Goal: Task Accomplishment & Management: Manage account settings

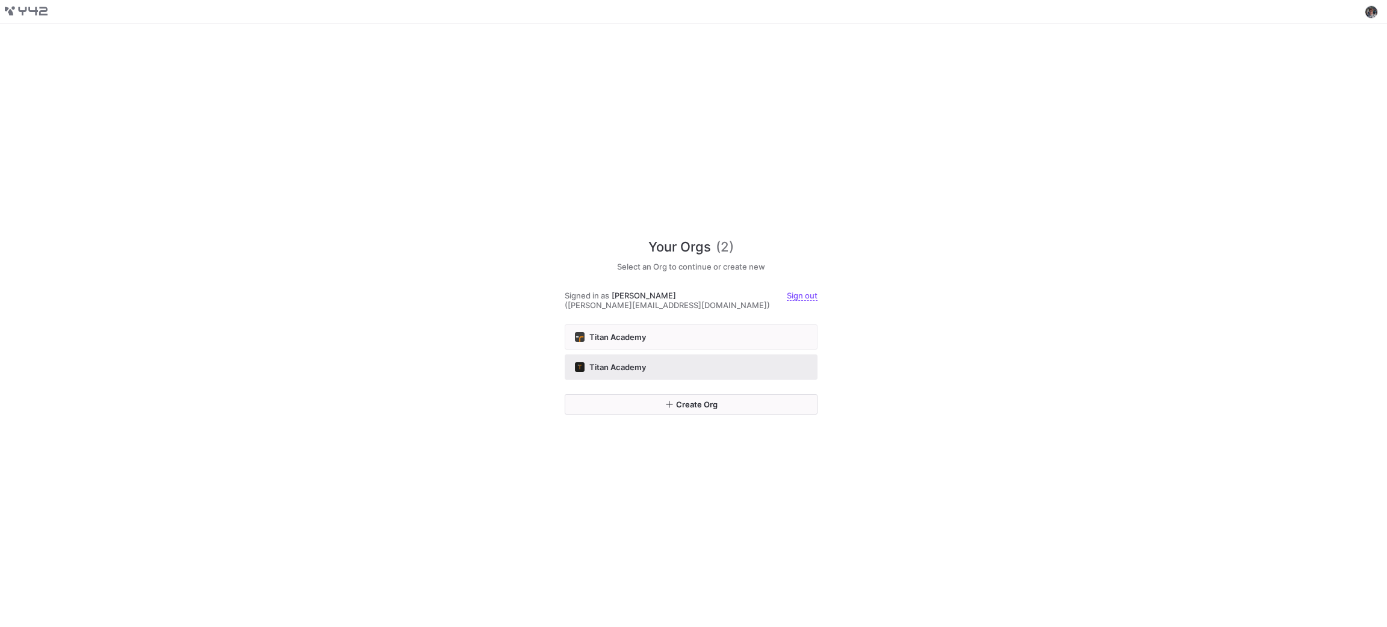
click at [745, 362] on div "Titan Academy" at bounding box center [691, 367] width 232 height 10
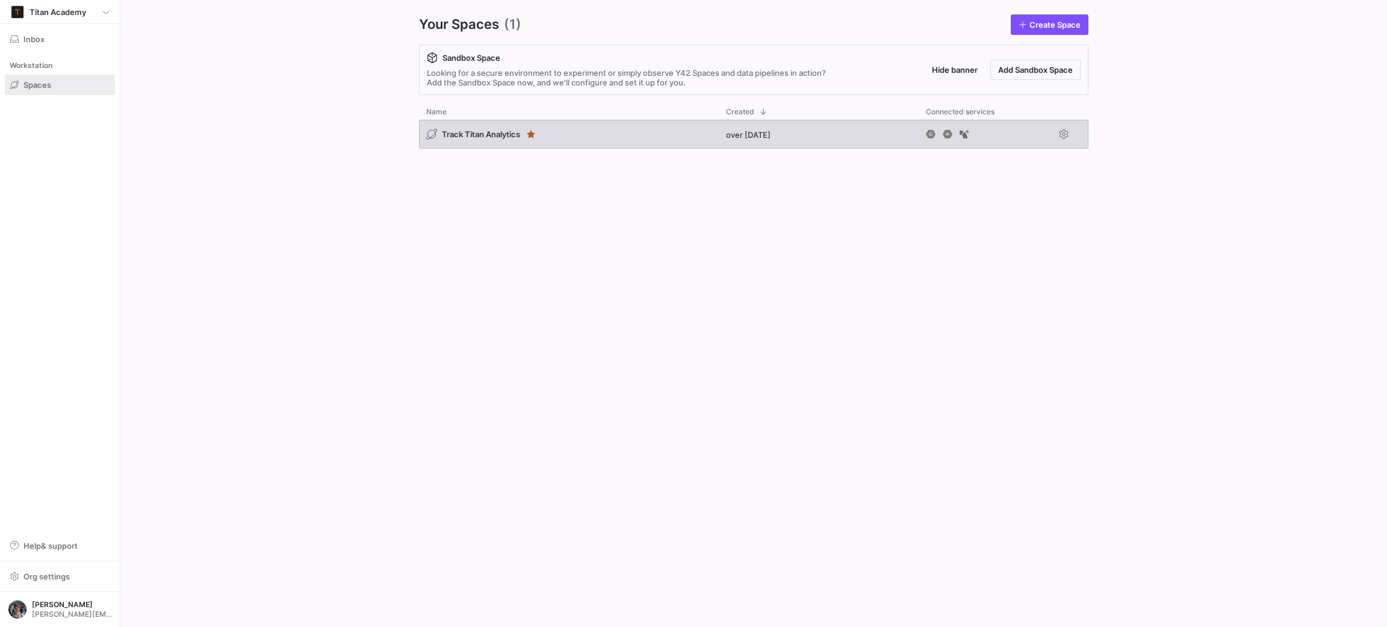
click at [555, 133] on div "Track Titan Analytics" at bounding box center [569, 134] width 300 height 29
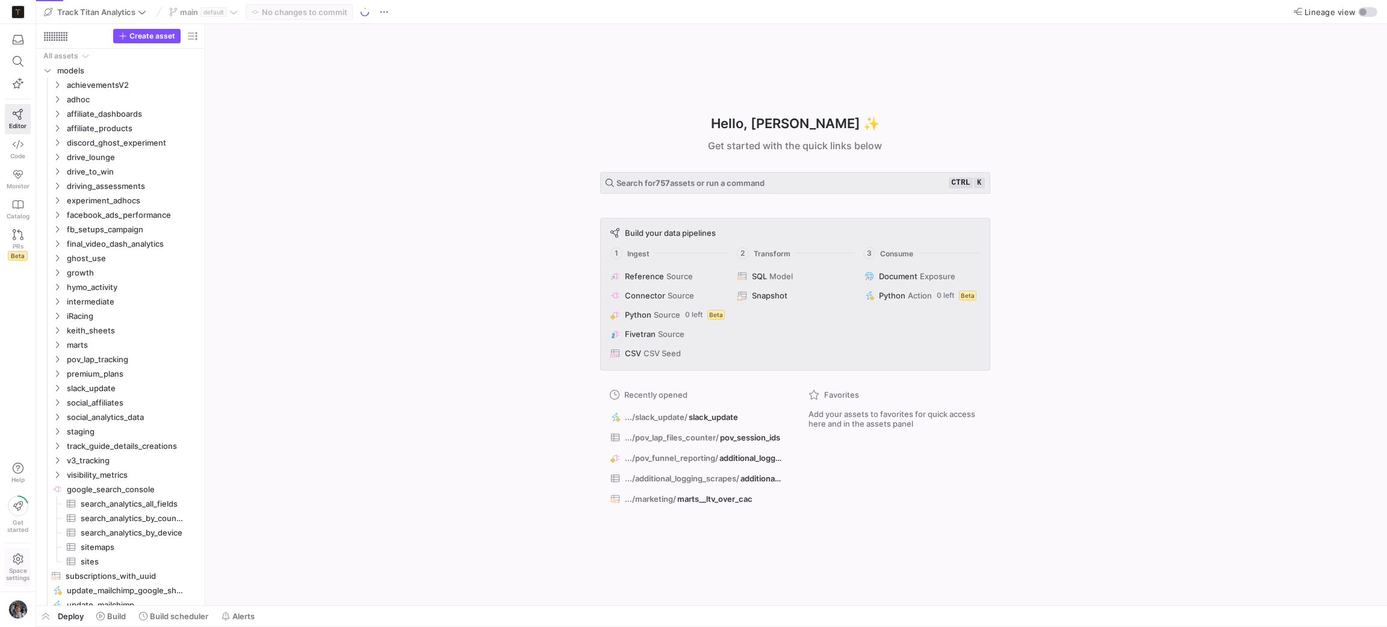
click at [15, 575] on span "Space settings" at bounding box center [17, 574] width 23 height 14
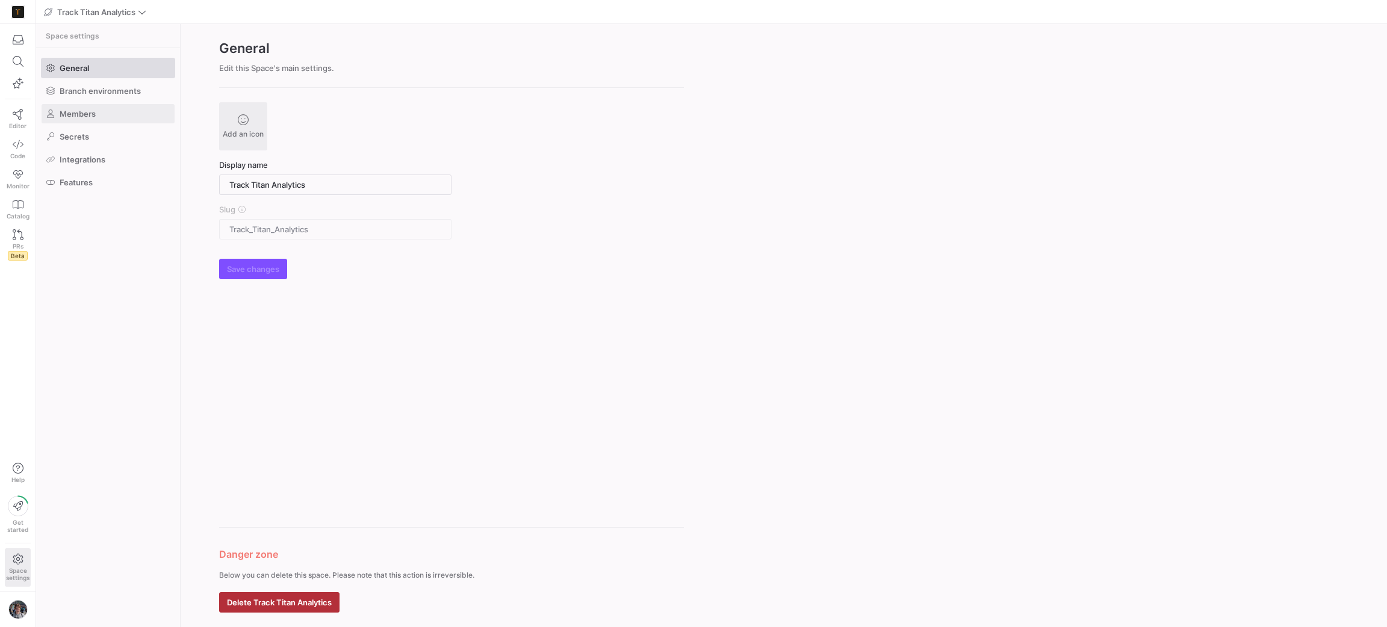
click at [111, 112] on span at bounding box center [108, 113] width 133 height 19
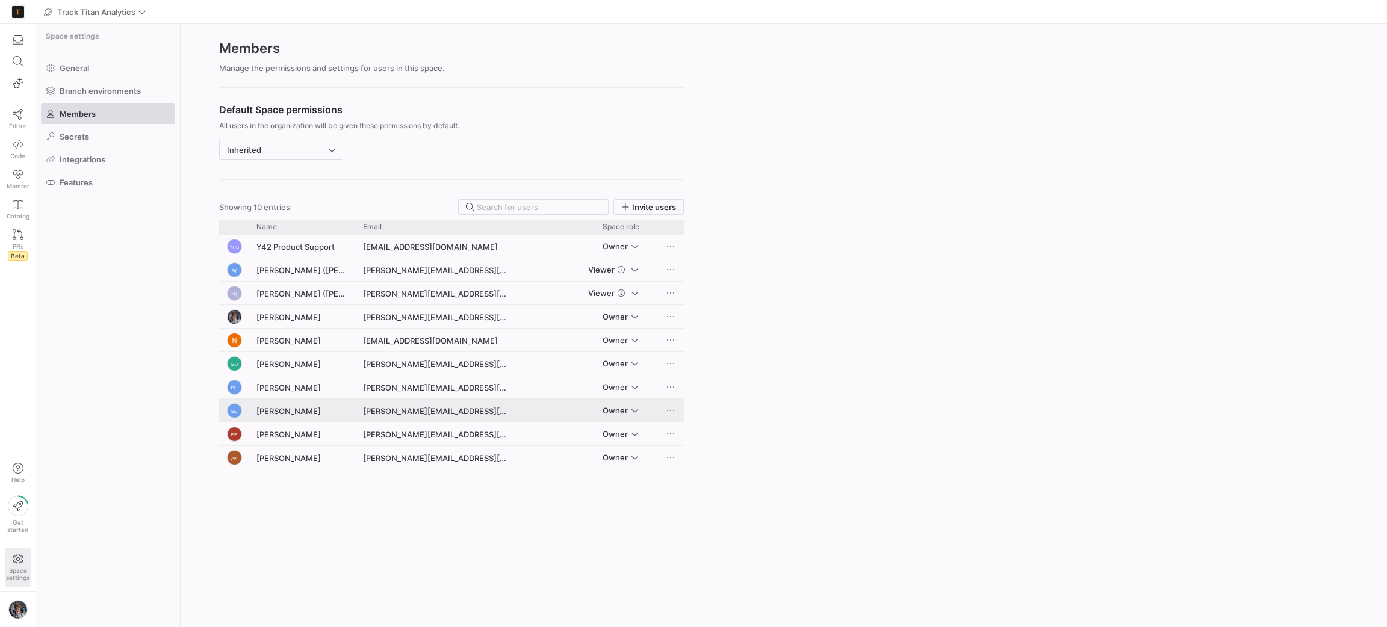
drag, startPoint x: 363, startPoint y: 411, endPoint x: 416, endPoint y: 415, distance: 52.5
click at [416, 415] on div "[PERSON_NAME][EMAIL_ADDRESS][DOMAIN_NAME]" at bounding box center [435, 410] width 159 height 23
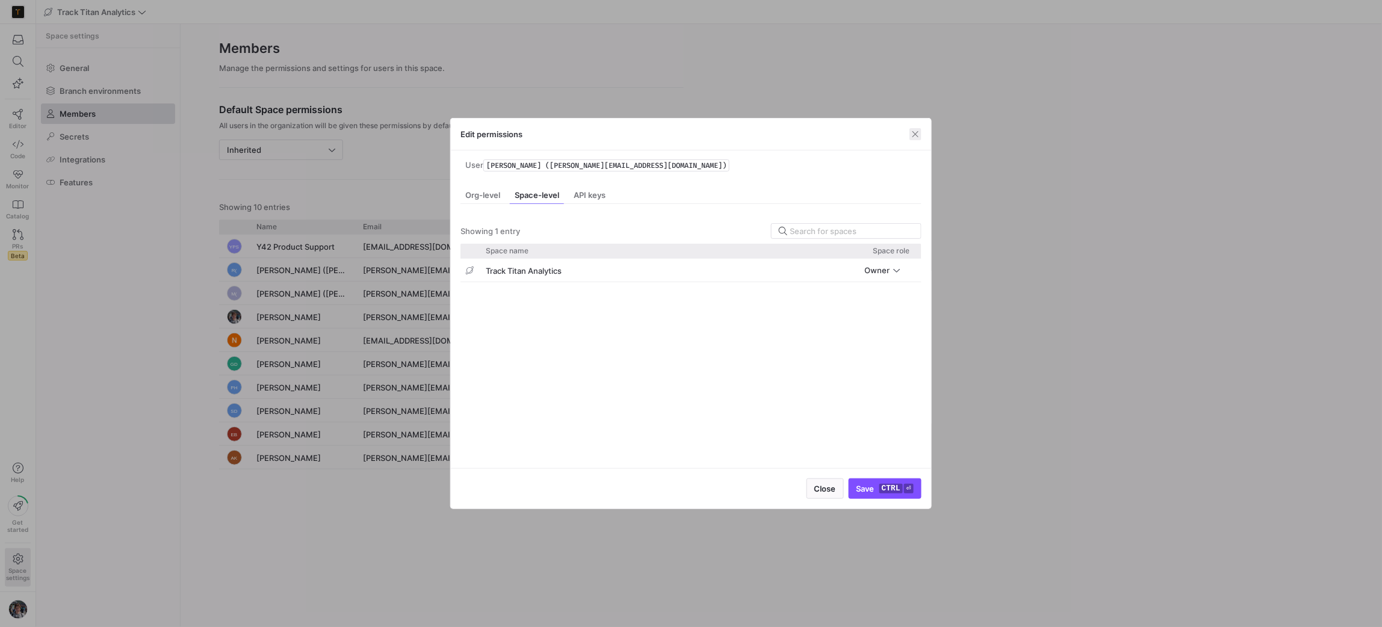
click at [918, 132] on span "button" at bounding box center [915, 134] width 12 height 12
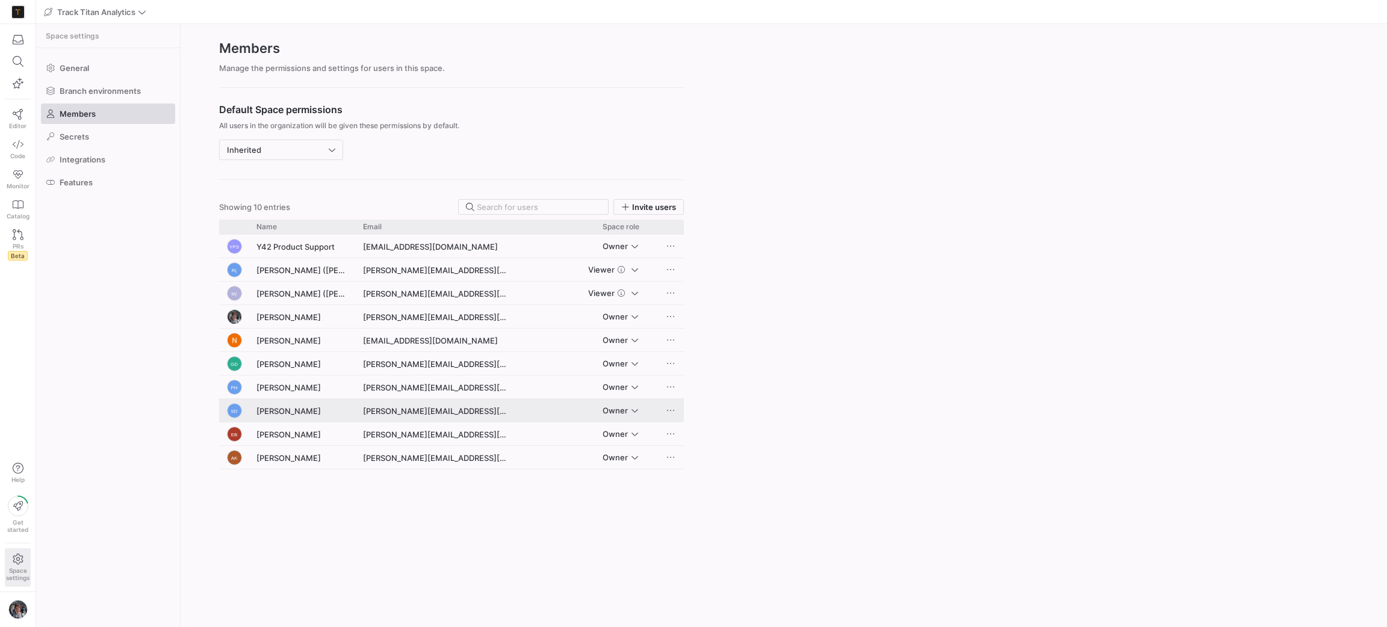
click at [678, 404] on div "Press SPACE to select this row." at bounding box center [672, 410] width 24 height 23
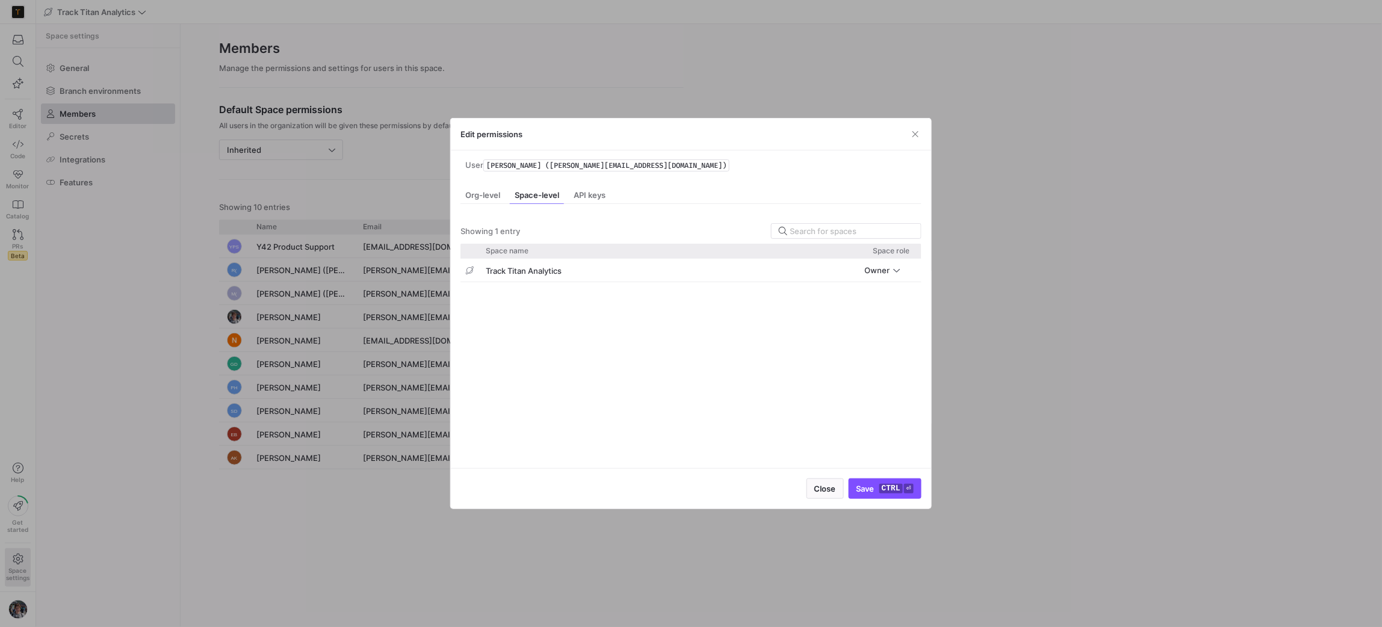
click at [911, 128] on div "Edit permissions" at bounding box center [691, 135] width 480 height 32
click at [912, 130] on span "button" at bounding box center [915, 134] width 12 height 12
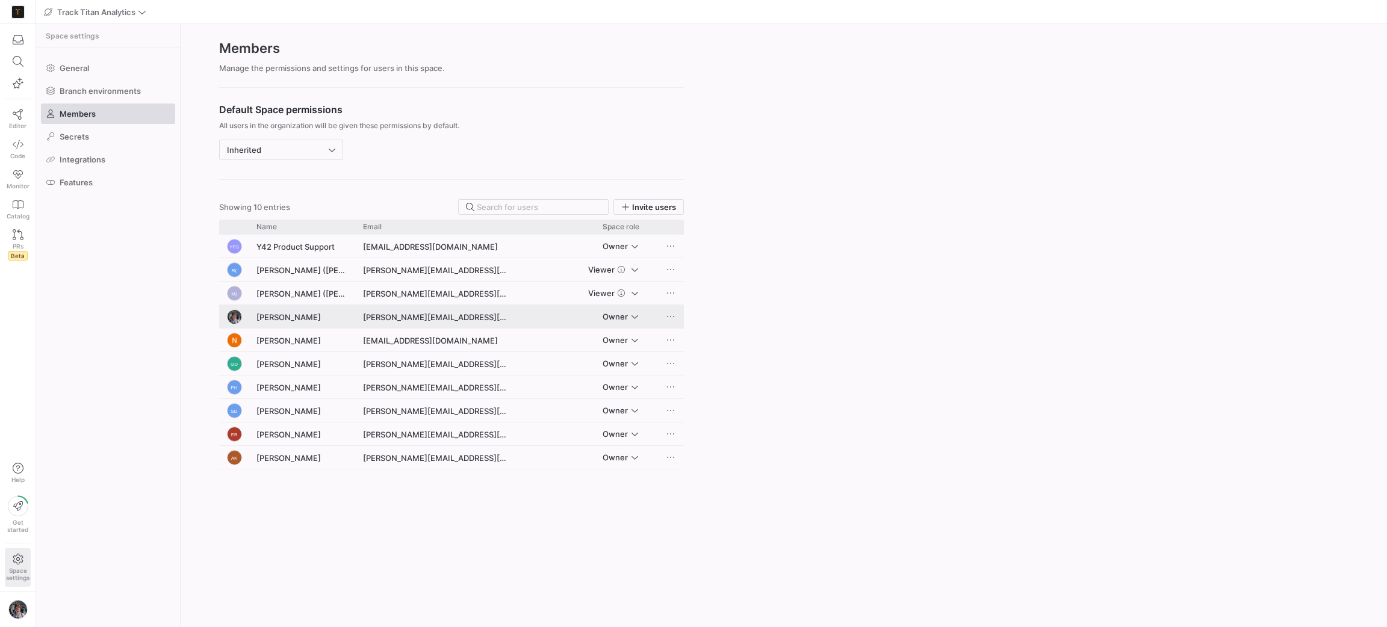
click at [670, 321] on span "Press SPACE to select this row." at bounding box center [670, 317] width 12 height 12
click at [810, 294] on div at bounding box center [693, 313] width 1387 height 627
click at [1189, 157] on y42-org-space-settings-members "Members Manage the permissions and settings for users in this space. Default Sp…" at bounding box center [784, 325] width 1206 height 603
drag, startPoint x: 1157, startPoint y: 119, endPoint x: 1165, endPoint y: 134, distance: 16.4
drag, startPoint x: 1165, startPoint y: 134, endPoint x: 1165, endPoint y: 173, distance: 39.7
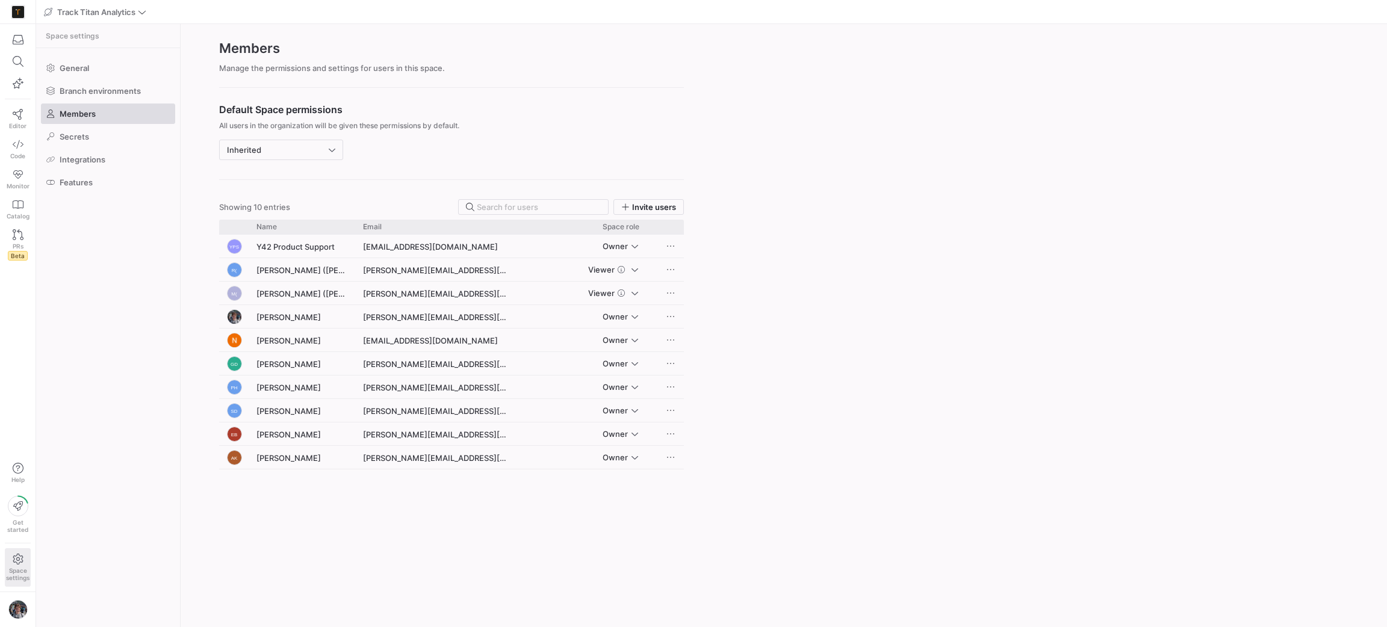
drag, startPoint x: 1152, startPoint y: 173, endPoint x: 1157, endPoint y: 188, distance: 15.2
click at [883, 347] on y42-org-space-settings-members "Members Manage the permissions and settings for users in this space. Default Sp…" at bounding box center [784, 325] width 1206 height 603
click at [320, 156] on div "Inherited" at bounding box center [281, 149] width 108 height 19
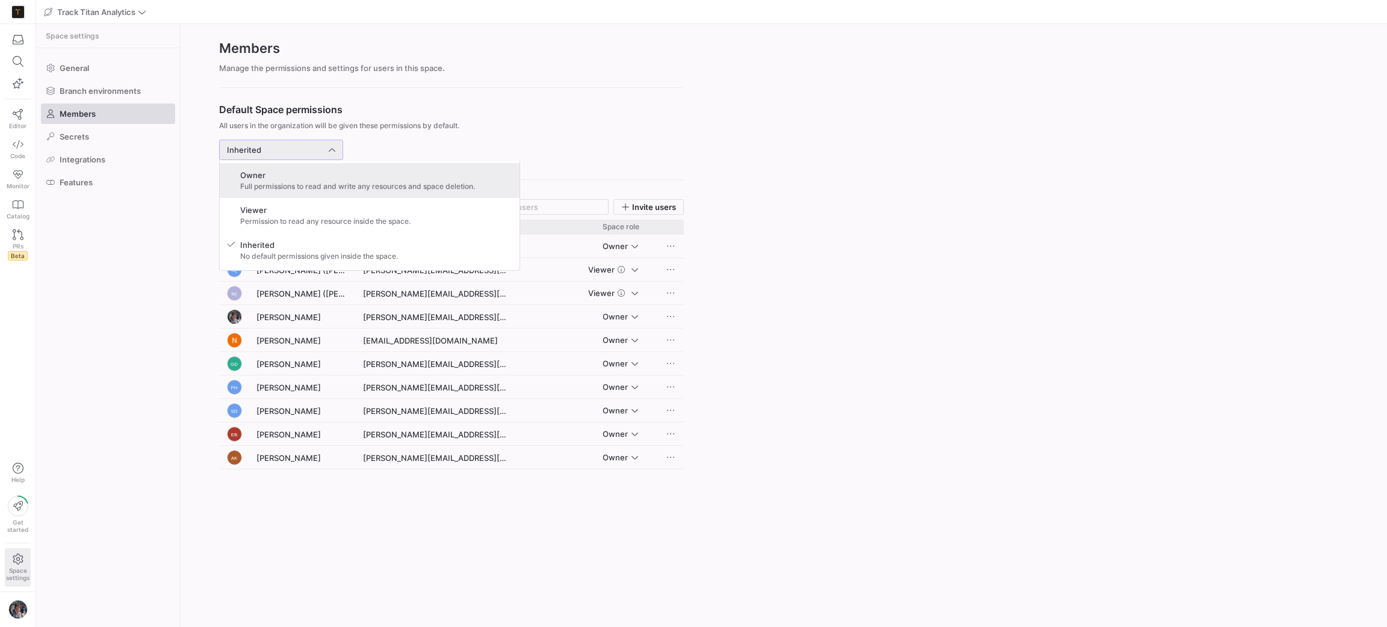
click at [333, 173] on span "Owner" at bounding box center [357, 175] width 235 height 10
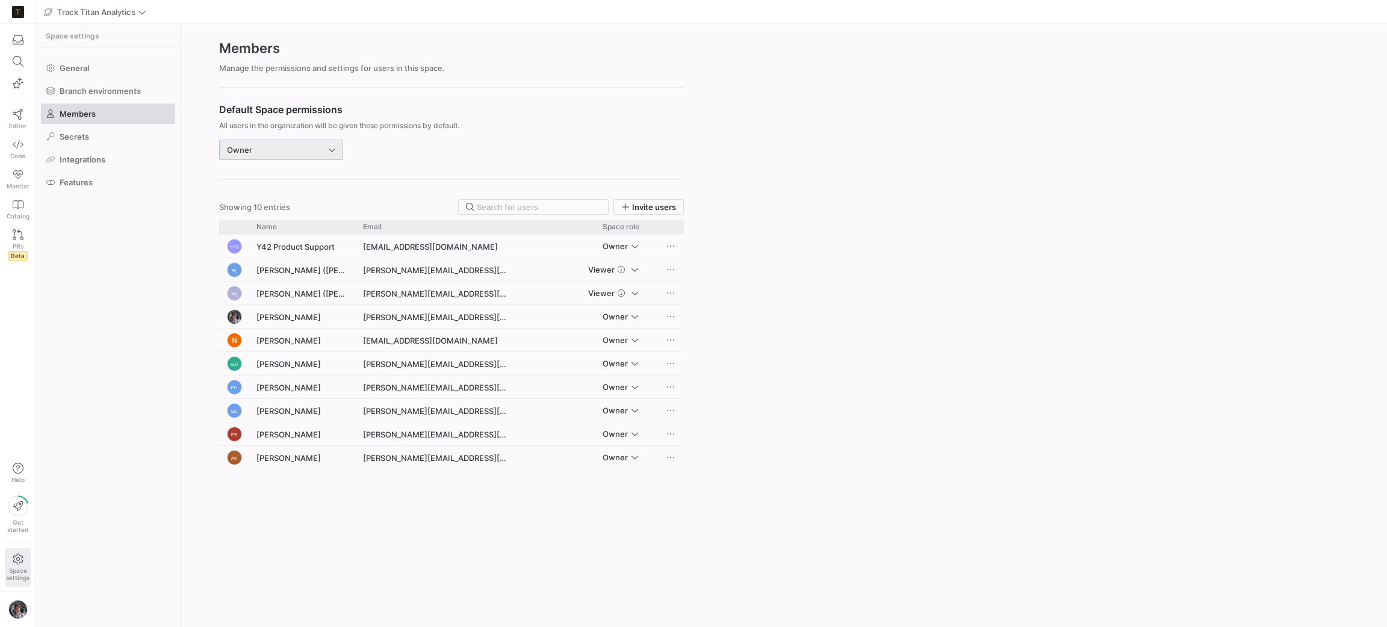
click at [323, 153] on div "Owner" at bounding box center [278, 150] width 102 height 10
click at [324, 243] on span "Inherited" at bounding box center [319, 245] width 158 height 10
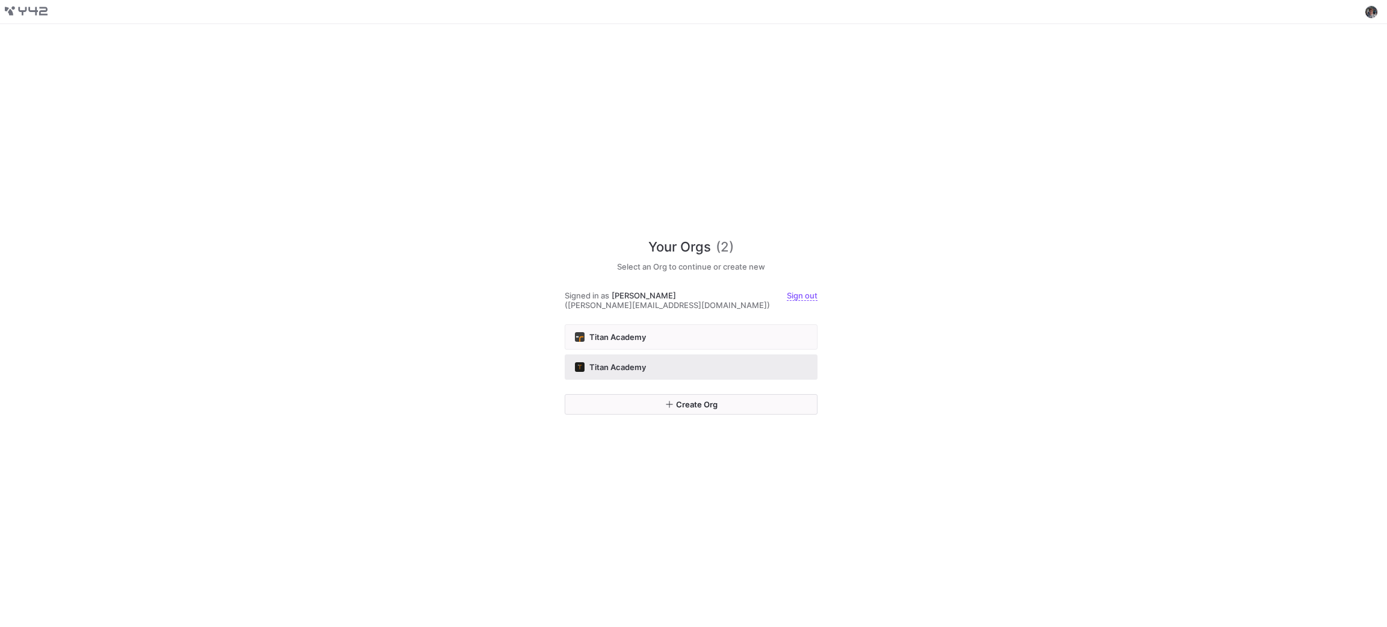
click at [716, 368] on button "Titan Academy" at bounding box center [691, 366] width 253 height 25
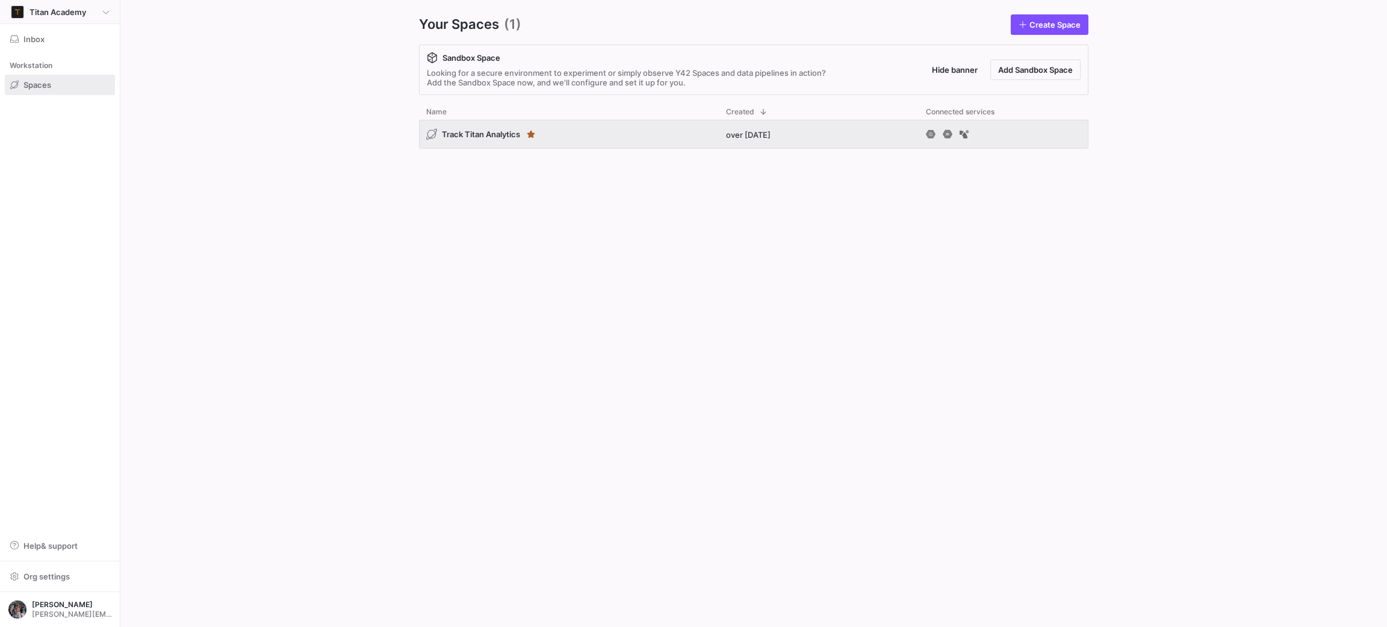
click at [93, 17] on div "Titan Academy" at bounding box center [59, 12] width 99 height 14
click at [183, 49] on div at bounding box center [693, 313] width 1387 height 627
click at [81, 581] on span "Org settings" at bounding box center [59, 577] width 99 height 10
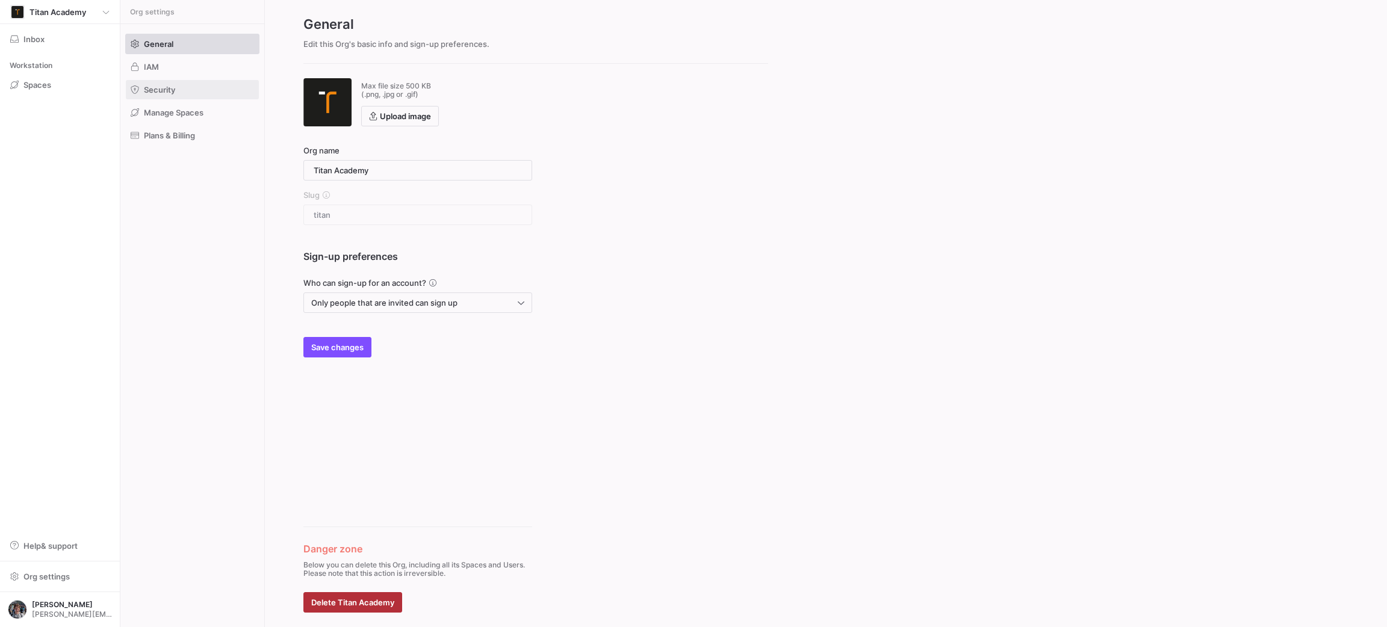
click at [146, 87] on span "Security" at bounding box center [159, 90] width 31 height 10
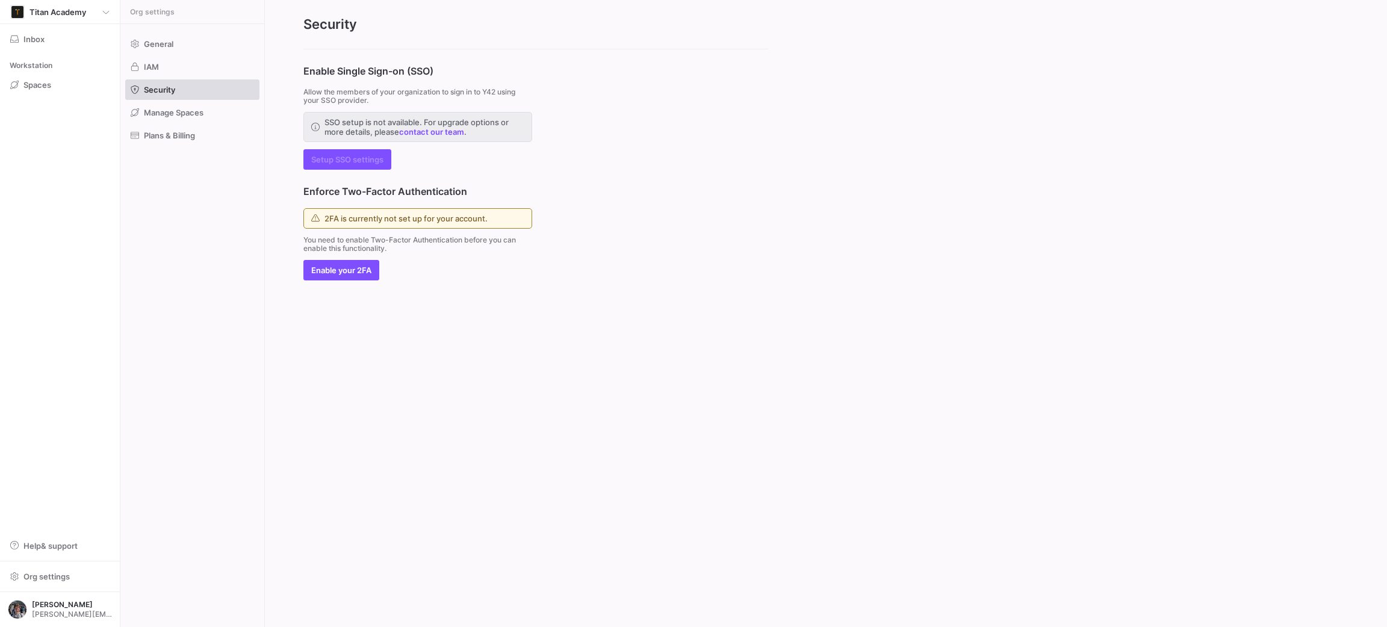
click at [425, 220] on span "2FA is currently not set up for your account." at bounding box center [405, 219] width 163 height 10
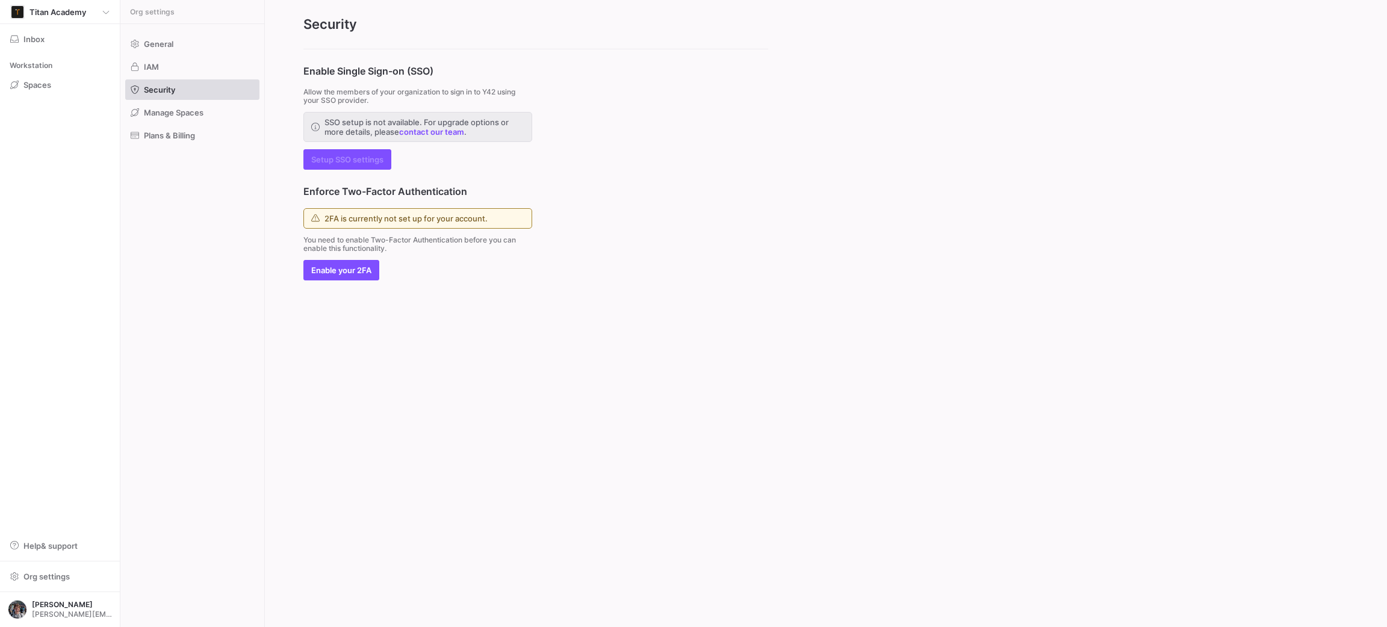
click at [425, 220] on span "2FA is currently not set up for your account." at bounding box center [405, 219] width 163 height 10
drag, startPoint x: 379, startPoint y: 99, endPoint x: 613, endPoint y: 144, distance: 239.0
click at [613, 144] on div "Enable Single Sign-on (SSO) Allow the members of your organization to sign in t…" at bounding box center [536, 164] width 542 height 231
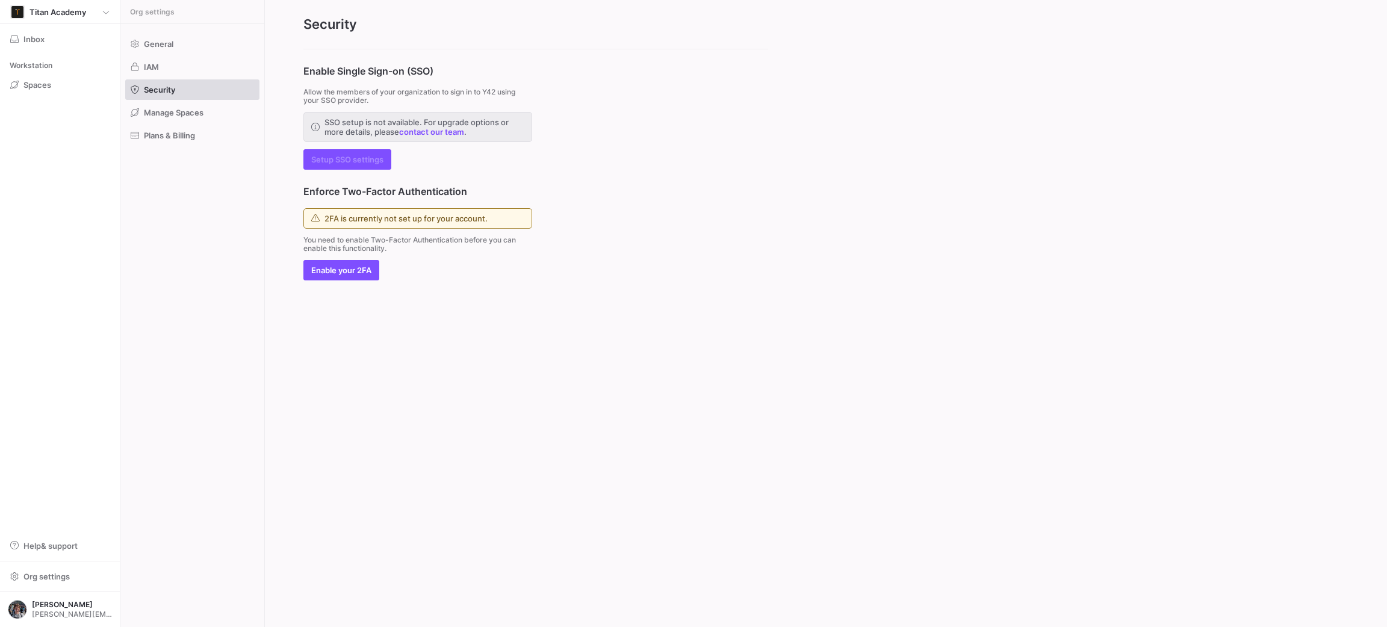
click at [613, 144] on div "Enable Single Sign-on (SSO) Allow the members of your organization to sign in t…" at bounding box center [536, 164] width 542 height 231
click at [165, 135] on span "Plans & Billing" at bounding box center [169, 136] width 51 height 10
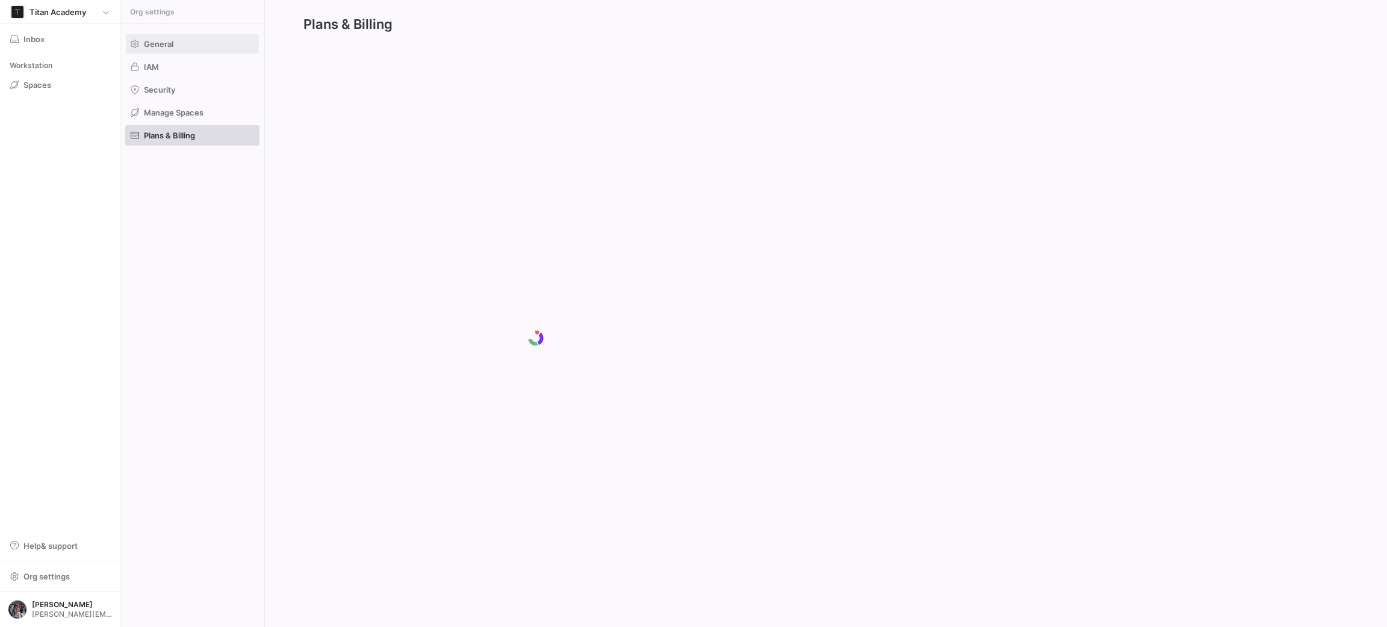
click at [169, 41] on span "General" at bounding box center [158, 44] width 29 height 10
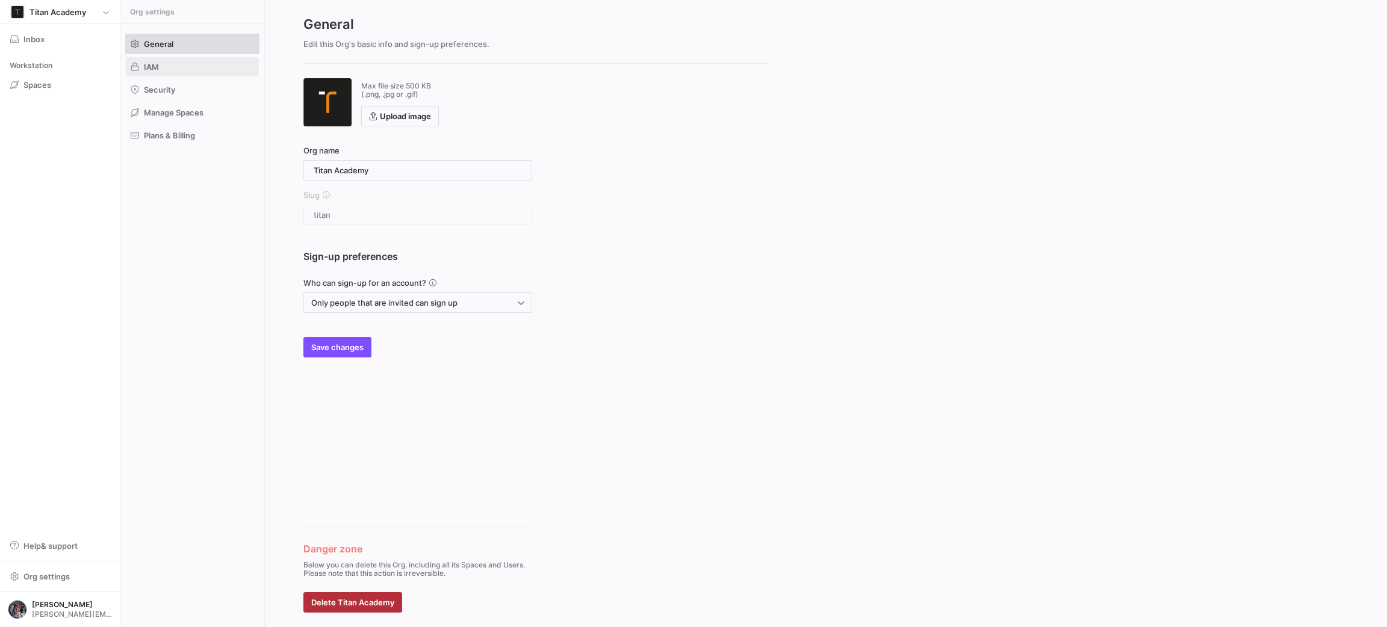
click at [179, 64] on span at bounding box center [192, 66] width 133 height 19
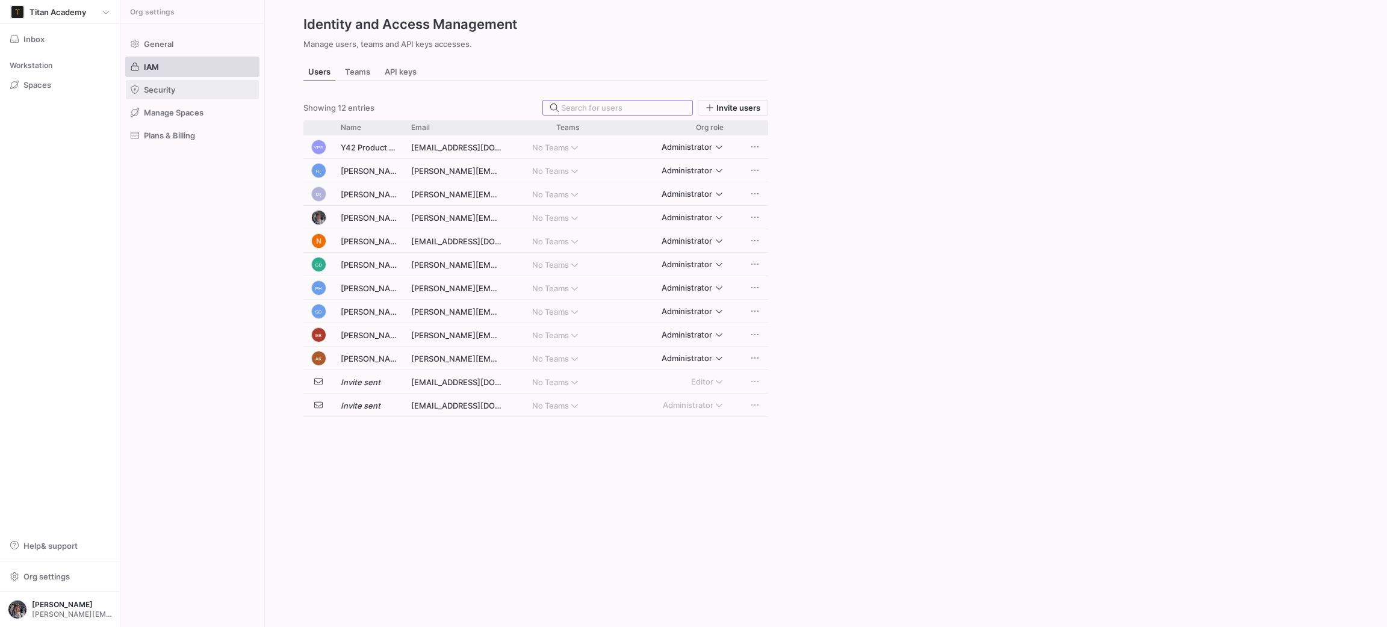
click at [187, 88] on span at bounding box center [192, 89] width 133 height 19
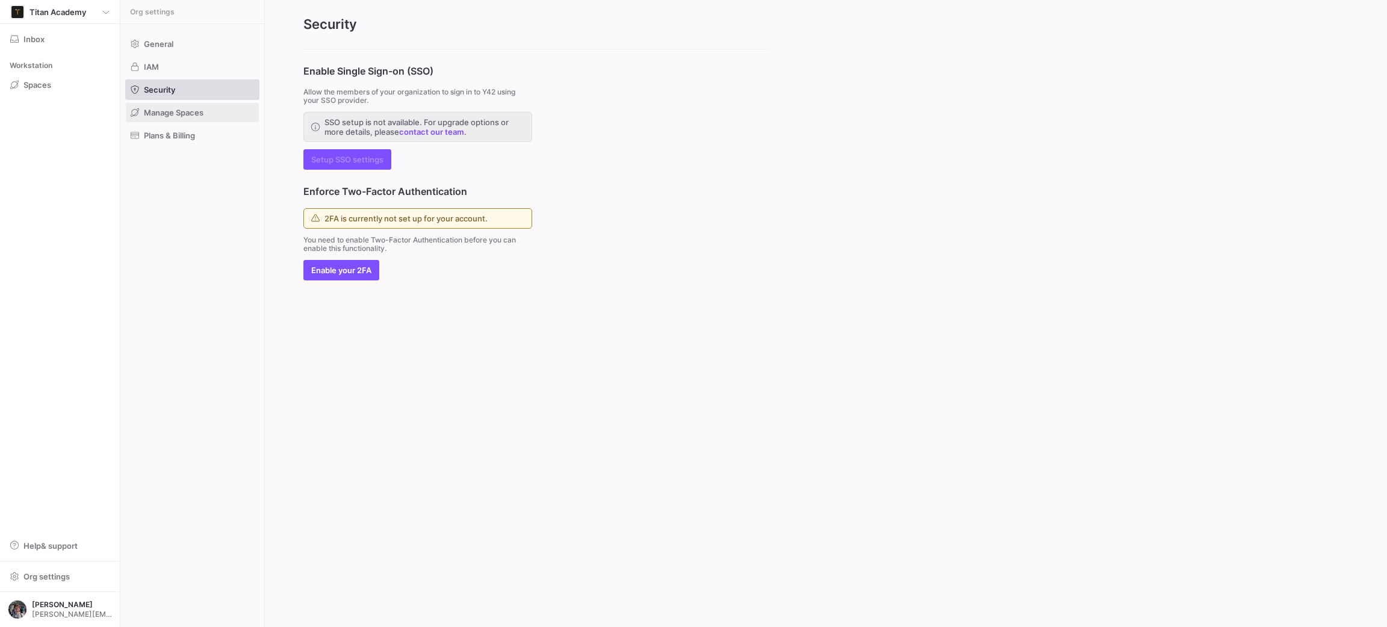
click at [189, 110] on span "Manage Spaces" at bounding box center [174, 113] width 60 height 10
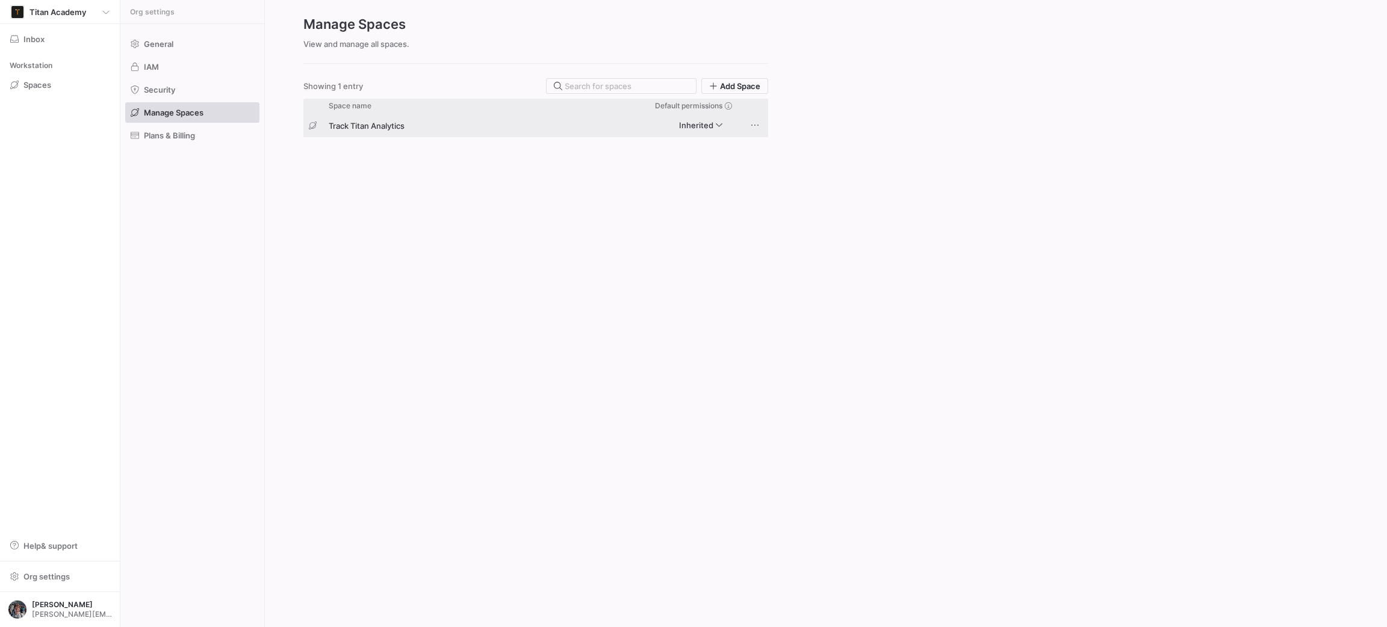
click at [374, 121] on div "Track Titan Analytics" at bounding box center [460, 125] width 278 height 23
click at [175, 139] on span "Plans & Billing" at bounding box center [169, 136] width 51 height 10
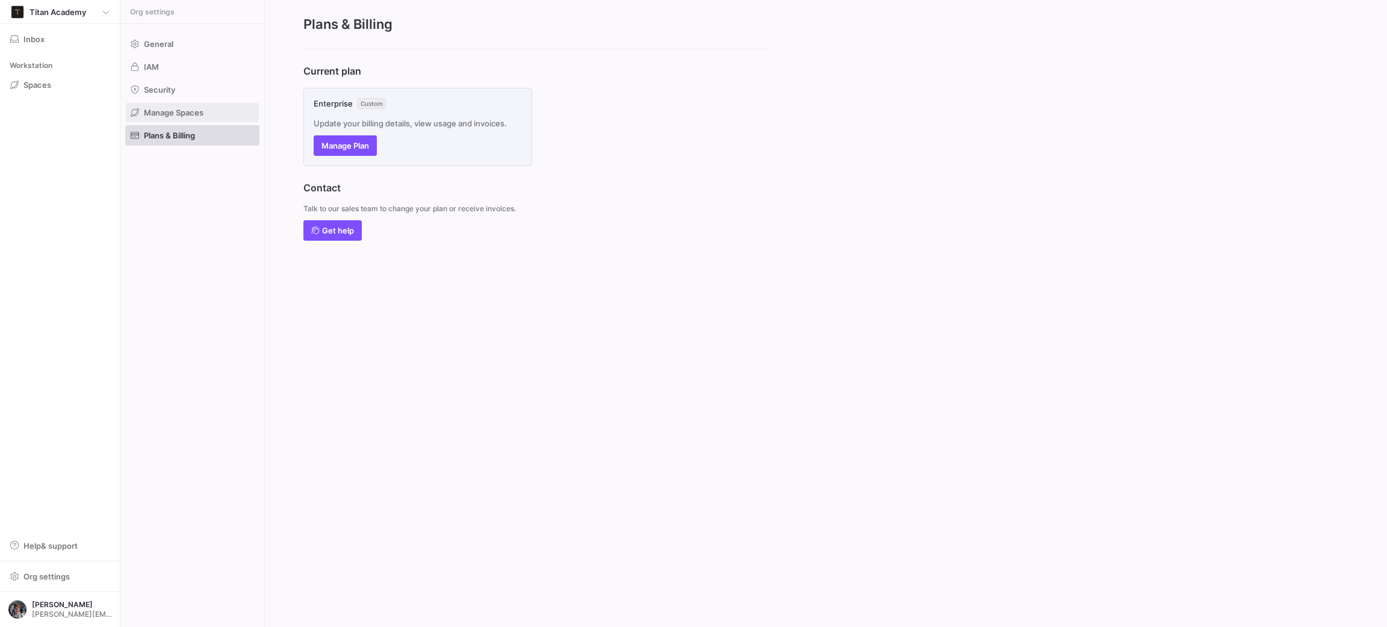
click at [170, 113] on span "Manage Spaces" at bounding box center [174, 113] width 60 height 10
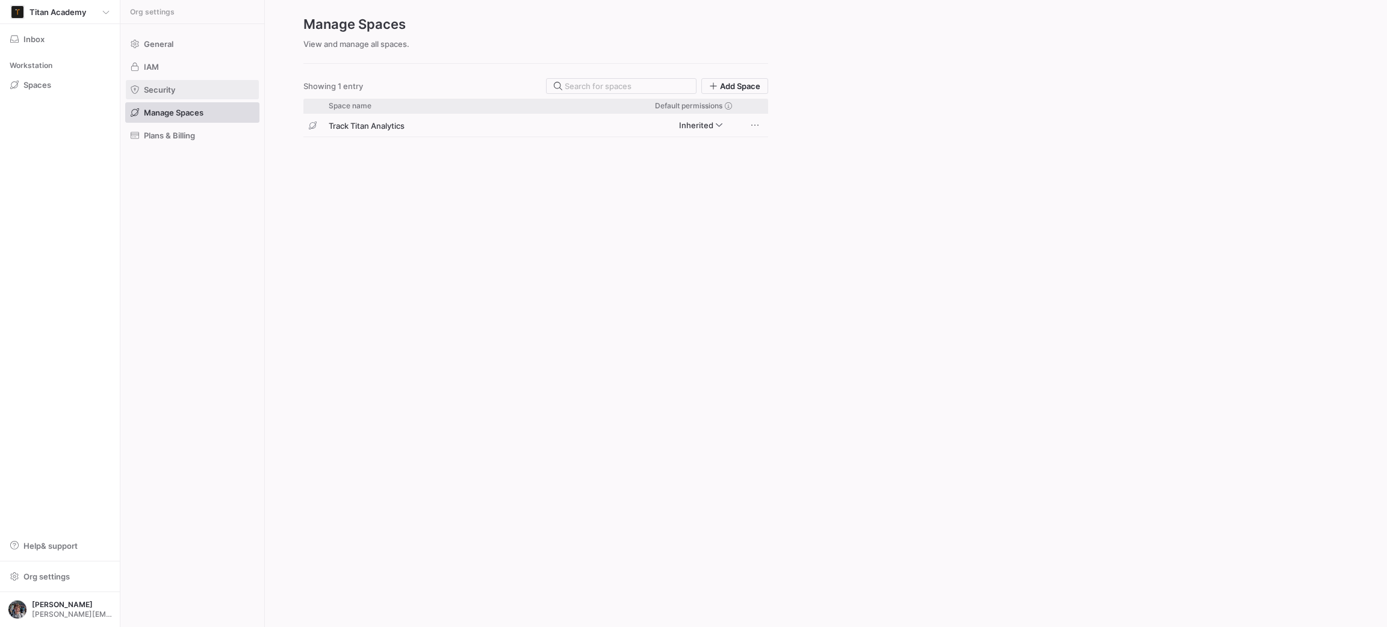
click at [190, 96] on span at bounding box center [192, 89] width 133 height 19
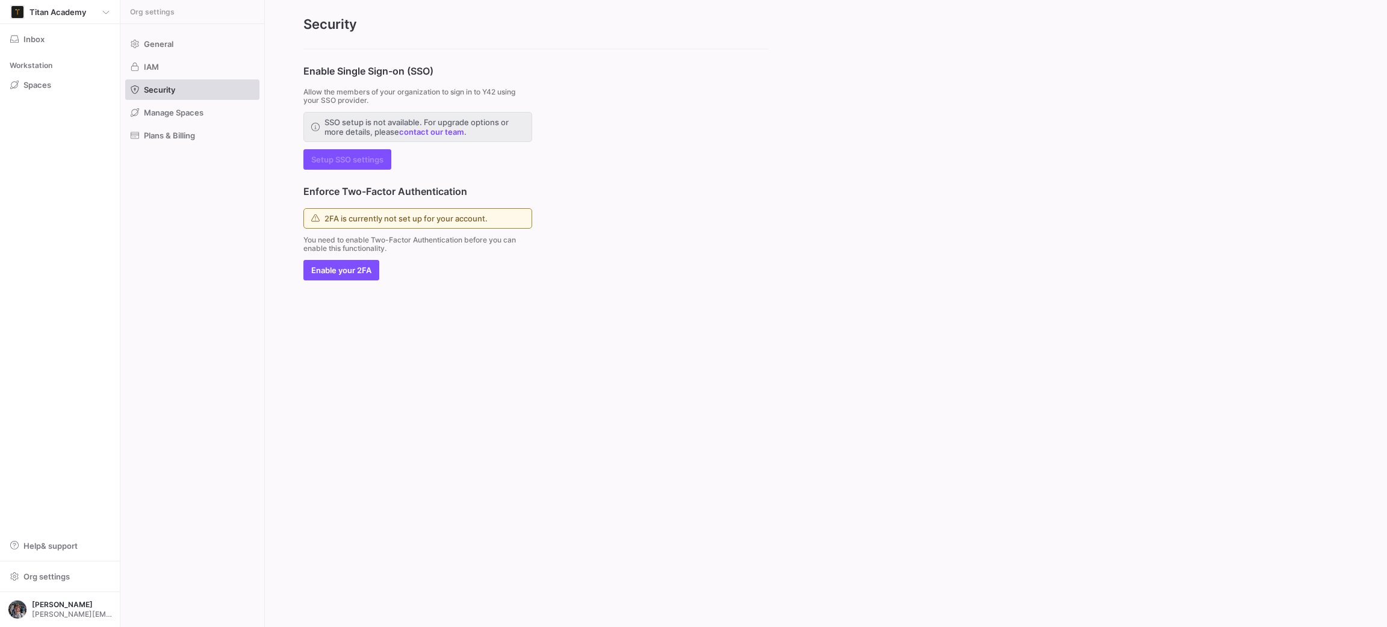
drag, startPoint x: 389, startPoint y: 250, endPoint x: 303, endPoint y: 241, distance: 86.6
click at [303, 241] on p "You need to enable Two-Factor Authentication before you can enable this functio…" at bounding box center [417, 244] width 229 height 17
click at [165, 61] on span at bounding box center [192, 66] width 133 height 19
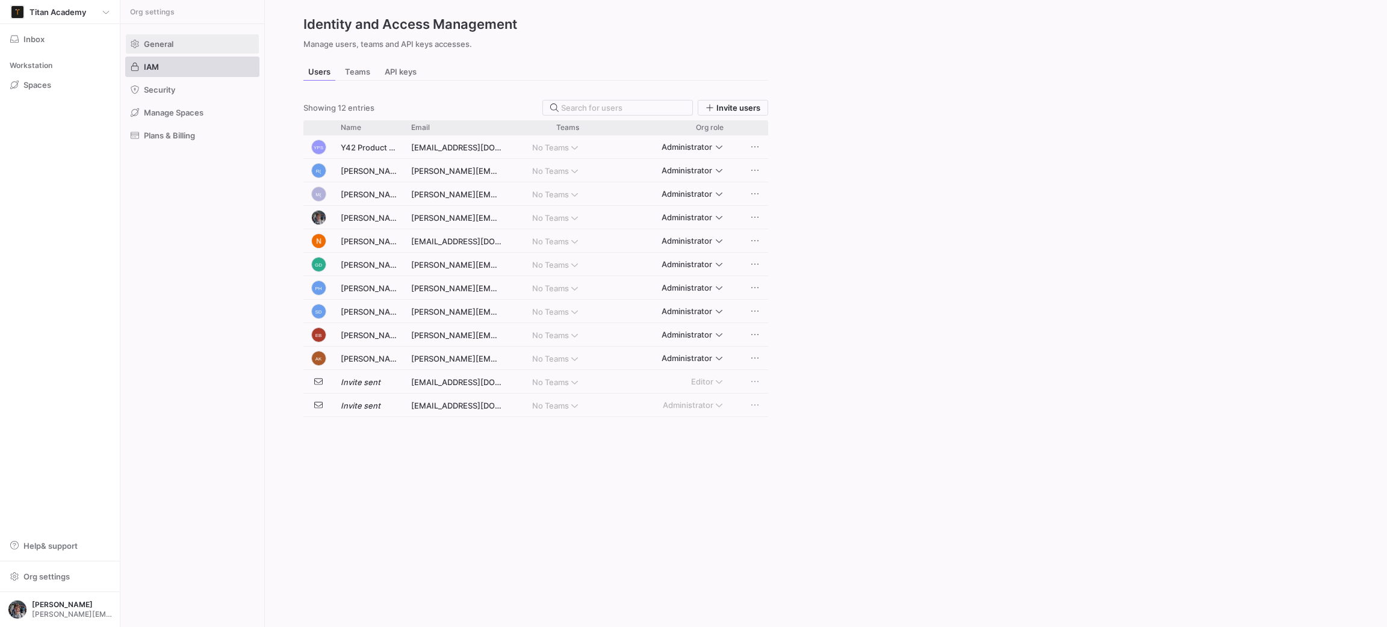
click at [136, 43] on icon at bounding box center [135, 44] width 8 height 8
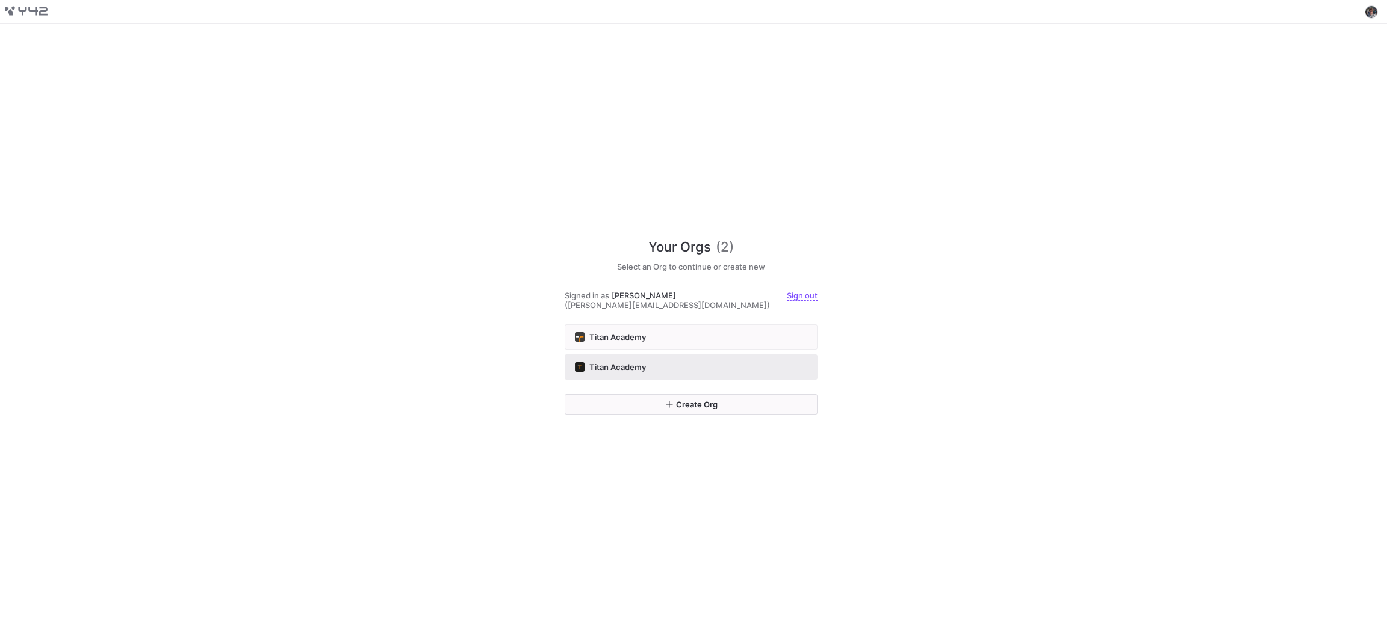
click at [657, 362] on div "Titan Academy" at bounding box center [691, 367] width 232 height 10
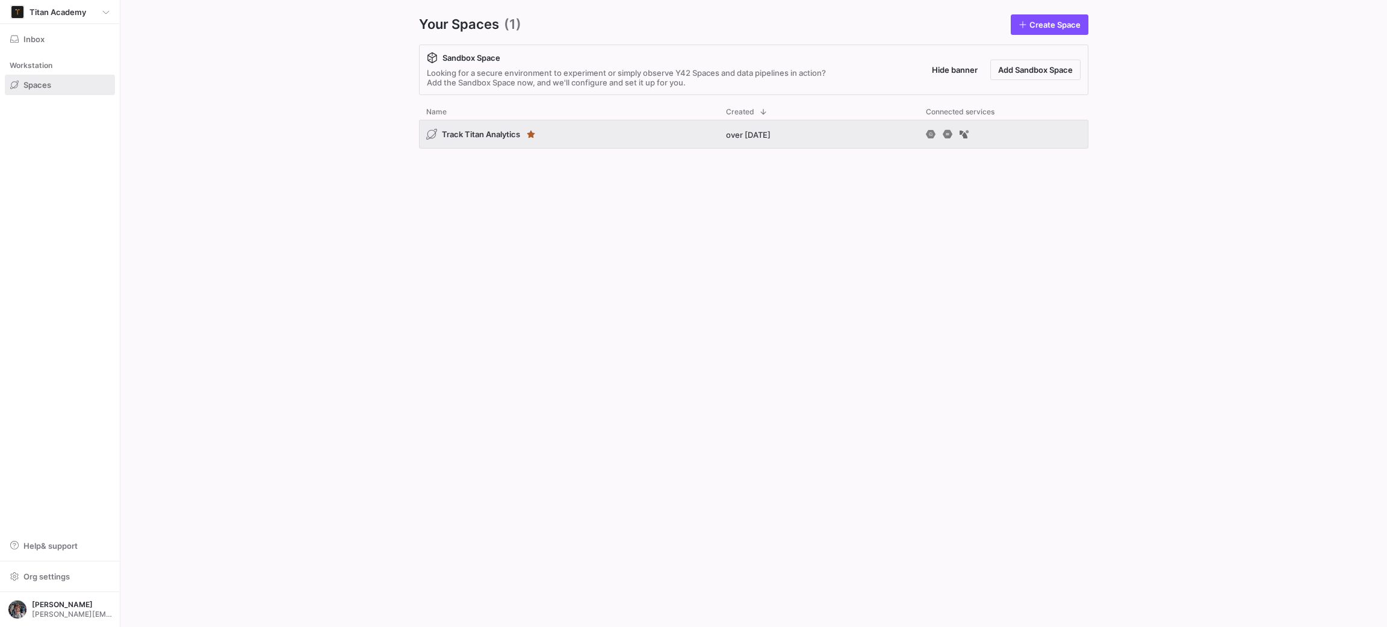
drag, startPoint x: 51, startPoint y: 569, endPoint x: 51, endPoint y: 559, distance: 9.6
click at [51, 569] on span "button" at bounding box center [59, 576] width 109 height 19
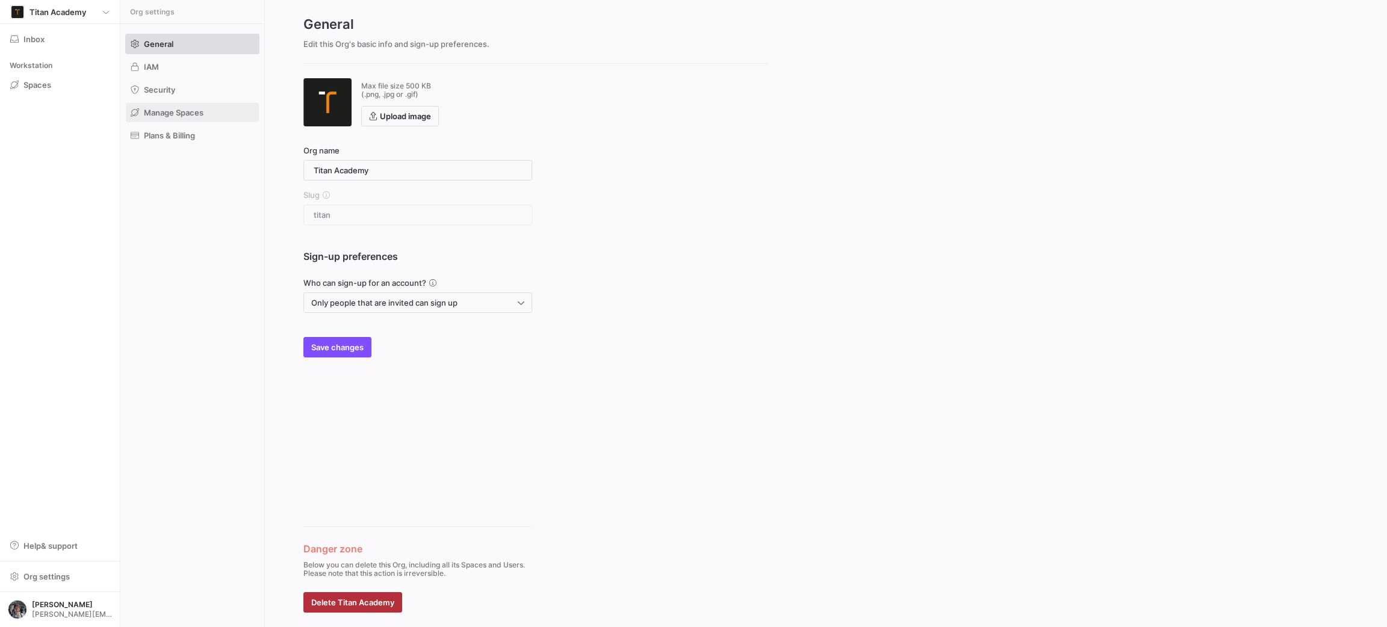
click at [172, 120] on span at bounding box center [192, 112] width 133 height 19
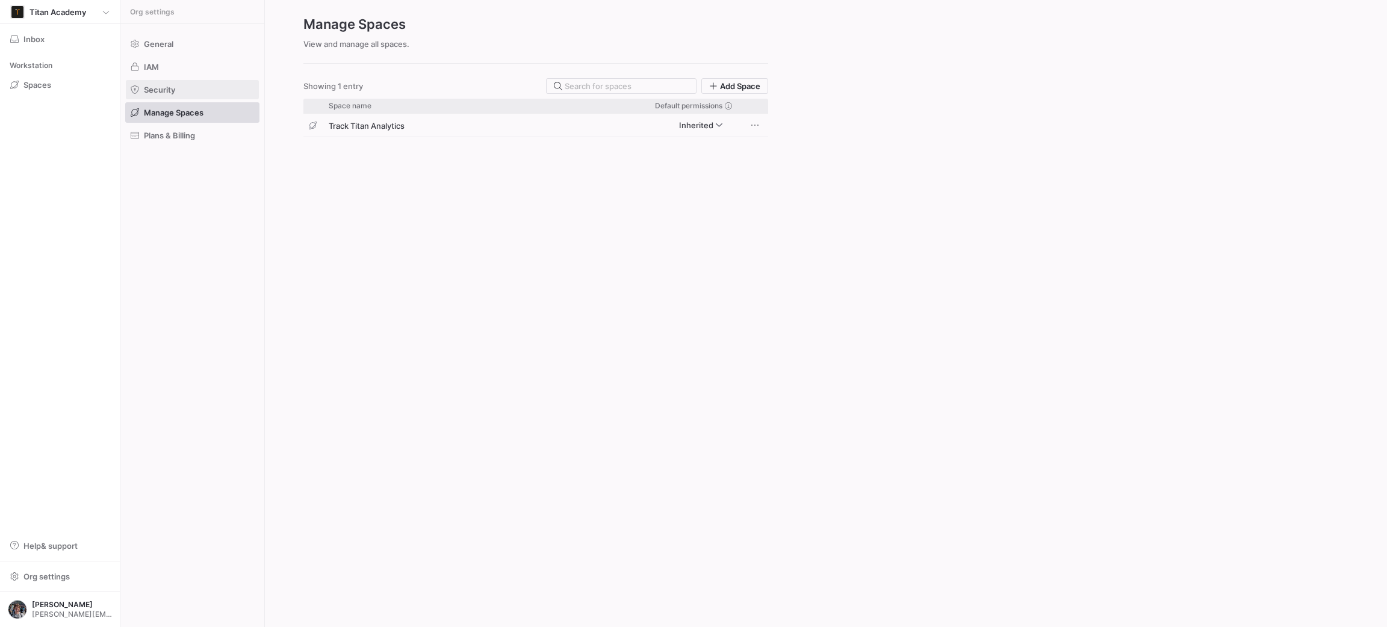
click at [169, 96] on span at bounding box center [192, 89] width 133 height 19
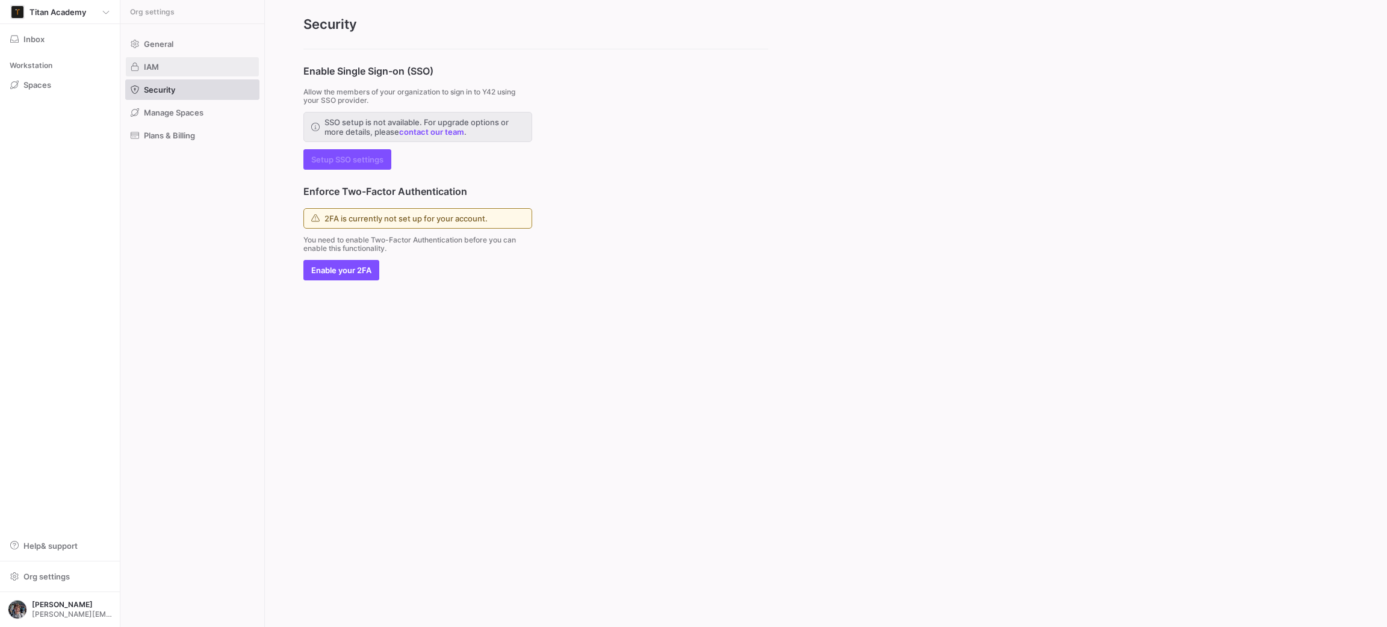
click at [176, 71] on span at bounding box center [192, 66] width 133 height 19
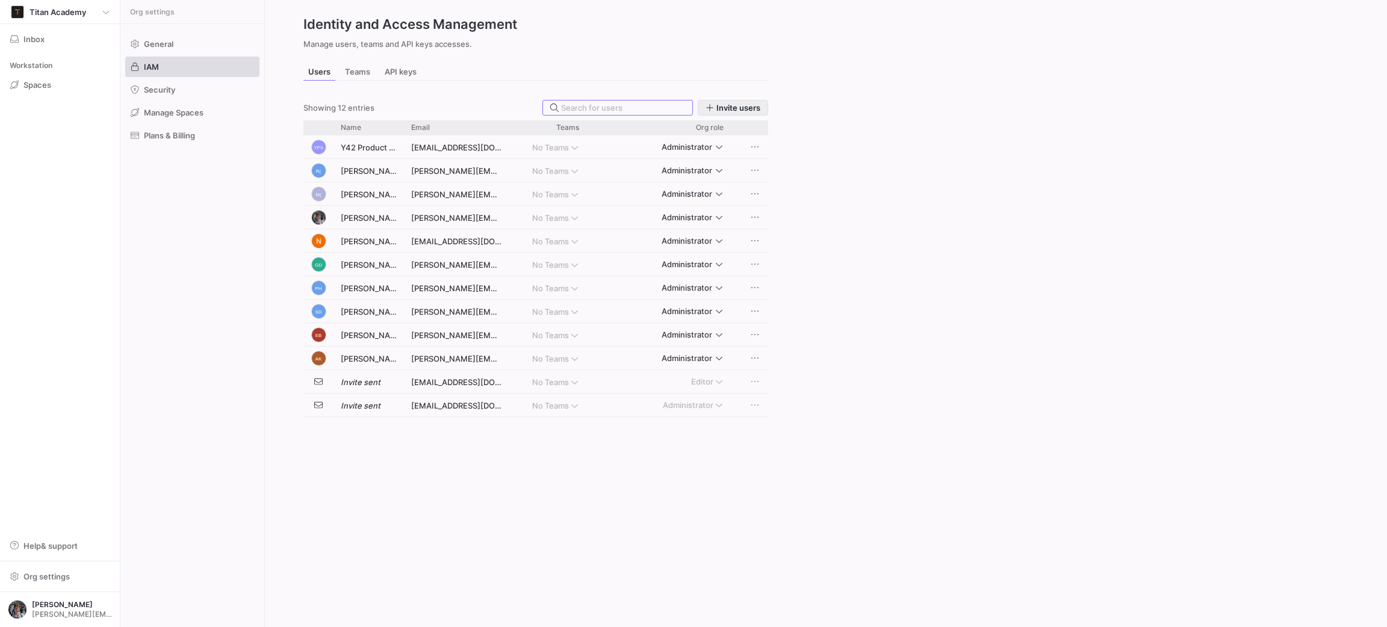
click at [714, 107] on span "Invite users" at bounding box center [732, 108] width 55 height 10
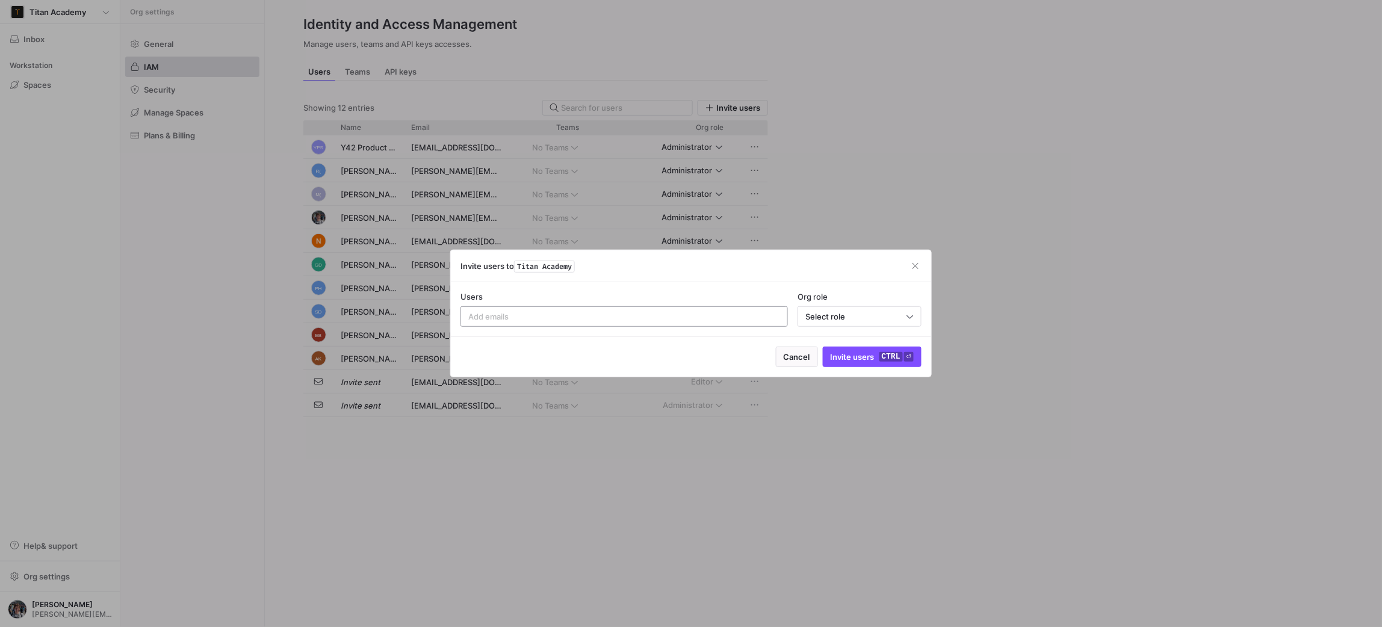
click at [602, 318] on input at bounding box center [624, 317] width 312 height 10
type input "team@tracktitan.io"
drag, startPoint x: 852, startPoint y: 299, endPoint x: 853, endPoint y: 308, distance: 9.8
click at [853, 300] on div "Org role" at bounding box center [859, 297] width 124 height 10
click at [853, 311] on div "Select role" at bounding box center [859, 316] width 108 height 19
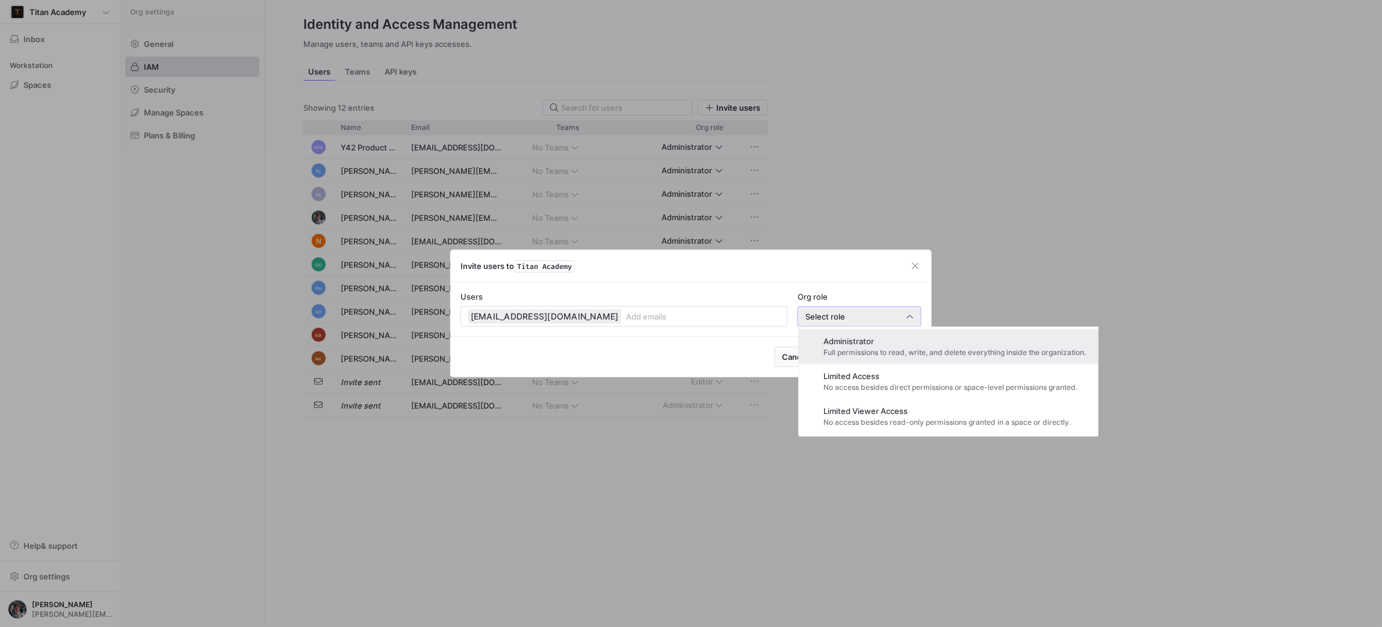
click at [871, 345] on span "Administrator" at bounding box center [955, 341] width 262 height 10
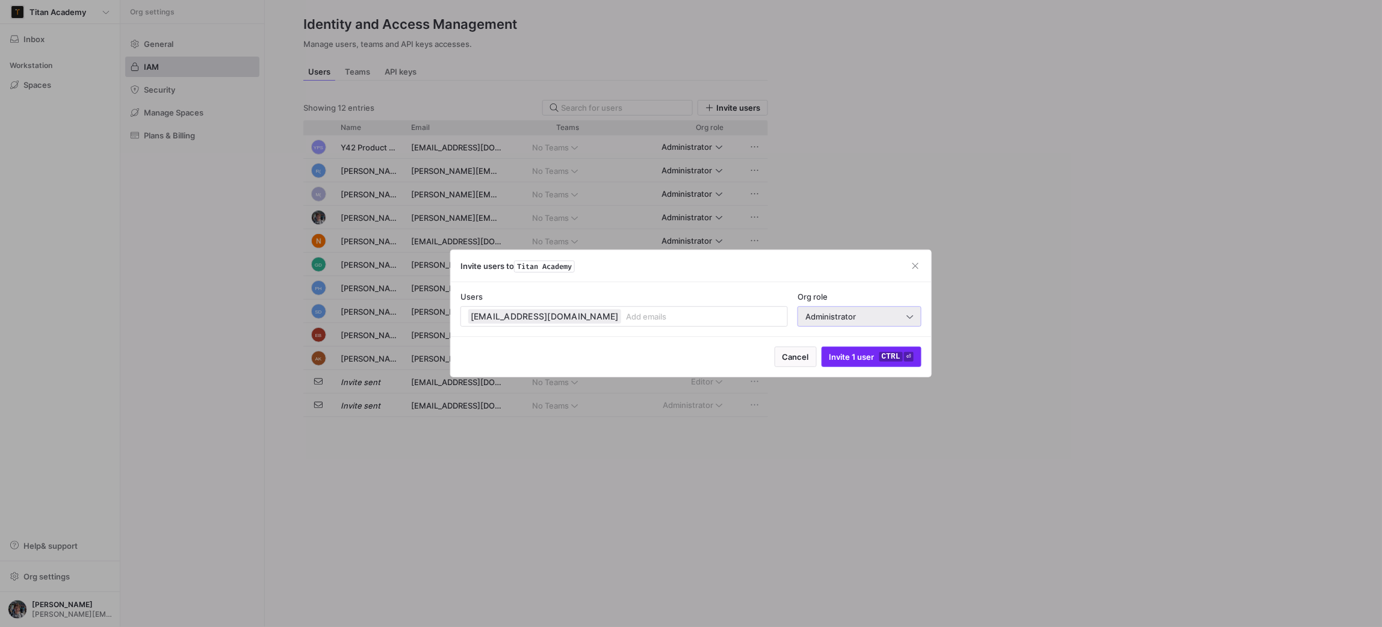
click at [871, 355] on span "Invite 1 user ctrl ⏎" at bounding box center [871, 357] width 84 height 10
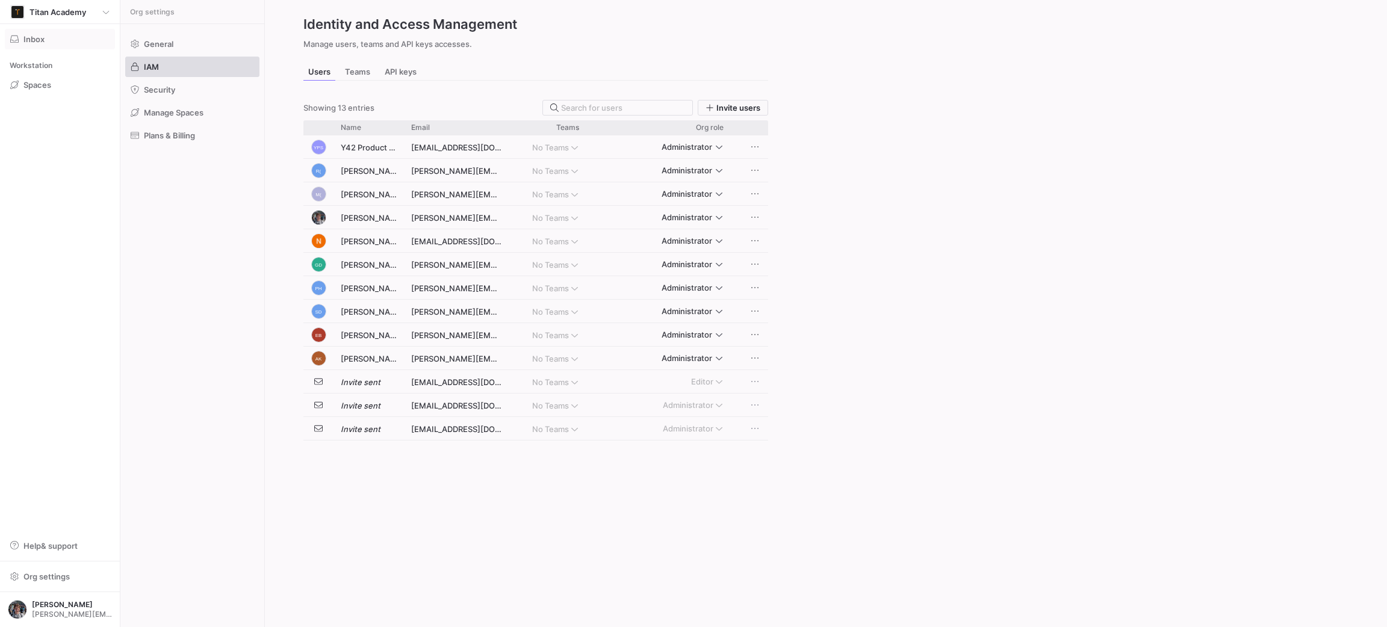
click at [23, 34] on span "Inbox" at bounding box center [33, 39] width 21 height 10
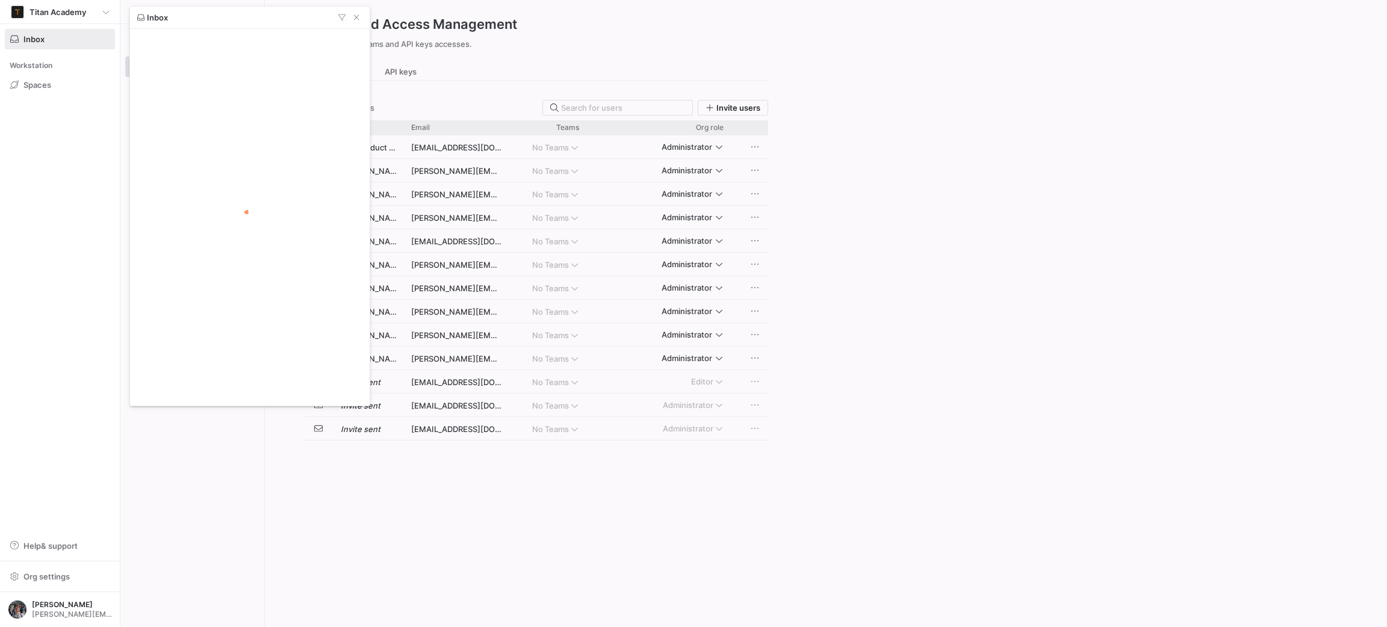
click at [34, 12] on div at bounding box center [693, 313] width 1387 height 627
click at [34, 12] on span "Titan Academy" at bounding box center [57, 12] width 57 height 10
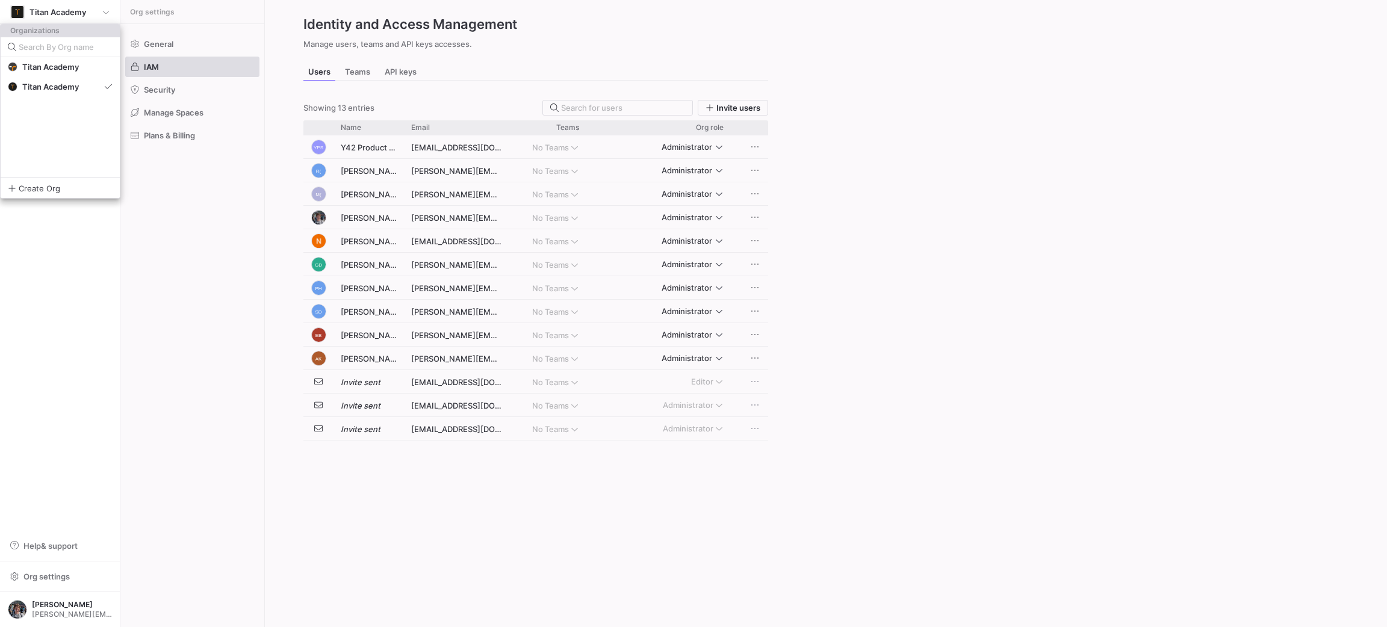
click at [34, 12] on div at bounding box center [693, 313] width 1387 height 627
click at [133, 46] on icon at bounding box center [135, 44] width 8 height 8
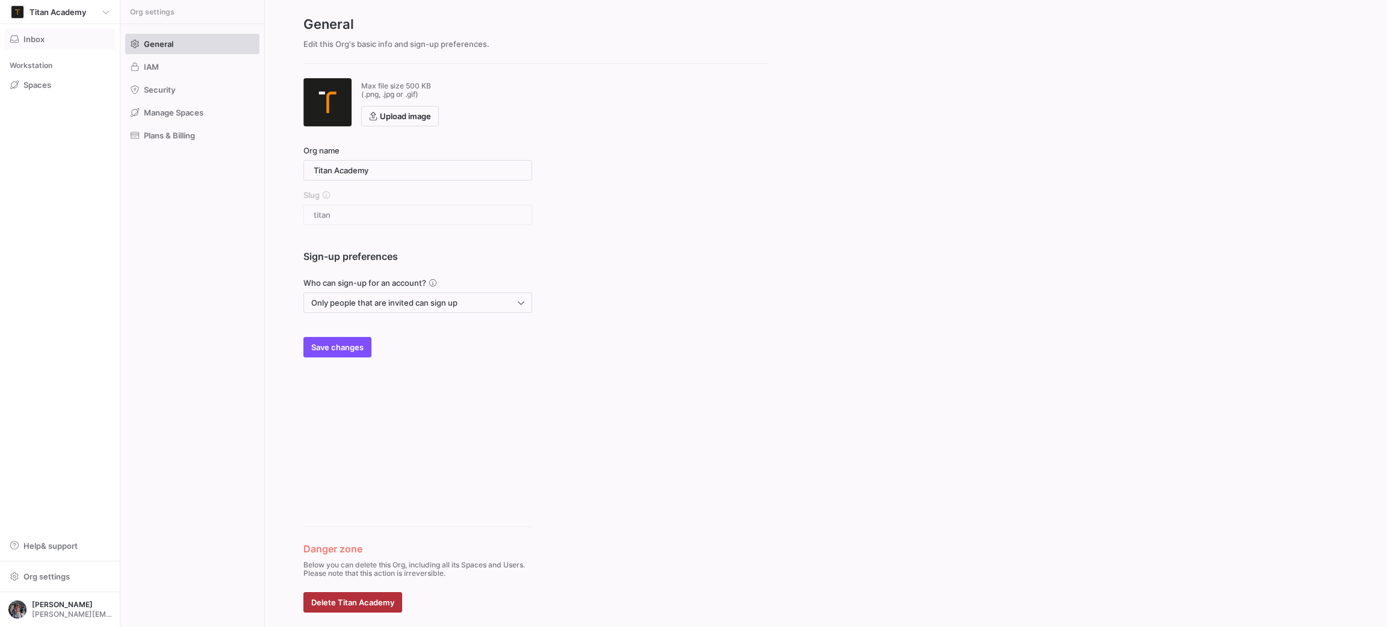
click at [26, 35] on span "Inbox" at bounding box center [33, 39] width 21 height 10
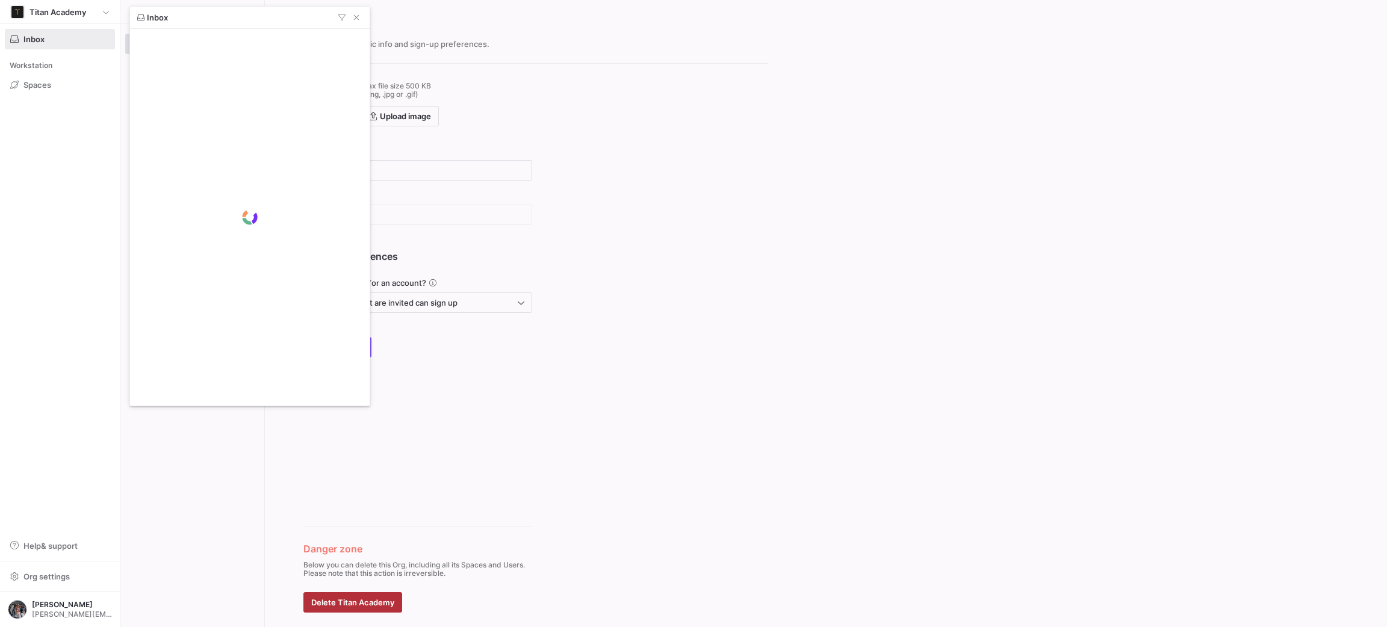
click at [45, 14] on div at bounding box center [693, 313] width 1387 height 627
click at [45, 14] on span "Titan Academy" at bounding box center [57, 12] width 57 height 10
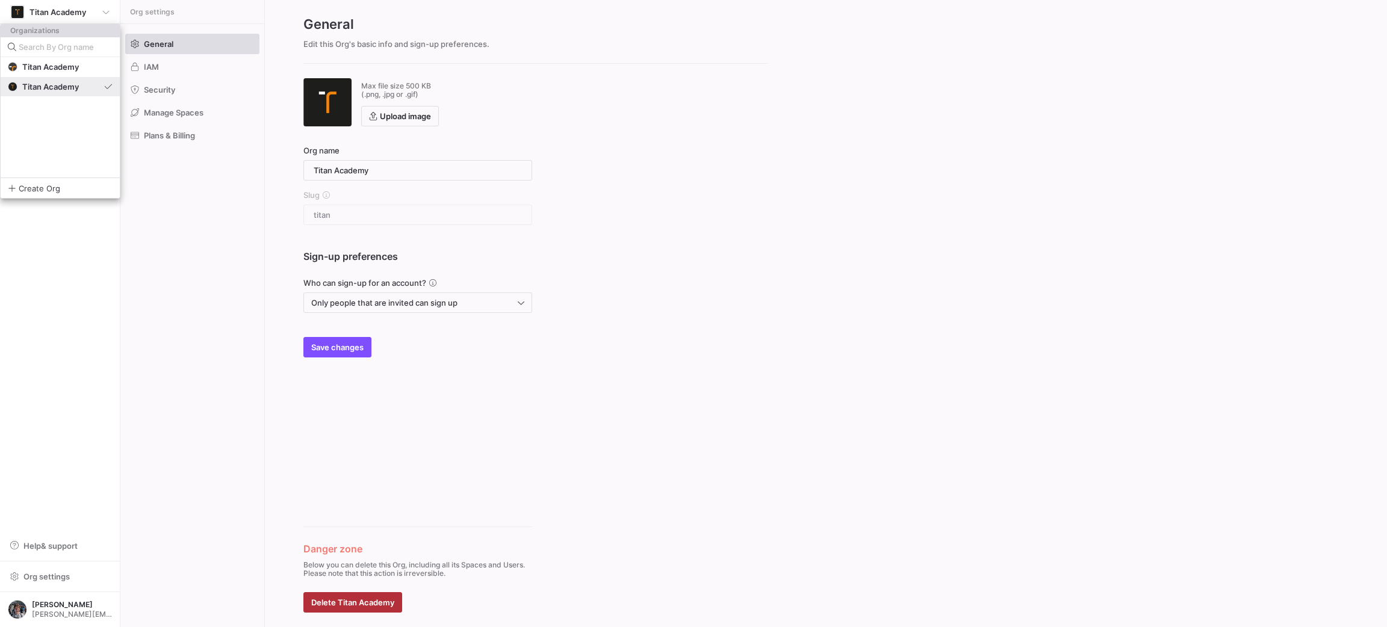
click at [39, 82] on span "Titan Academy" at bounding box center [50, 87] width 57 height 10
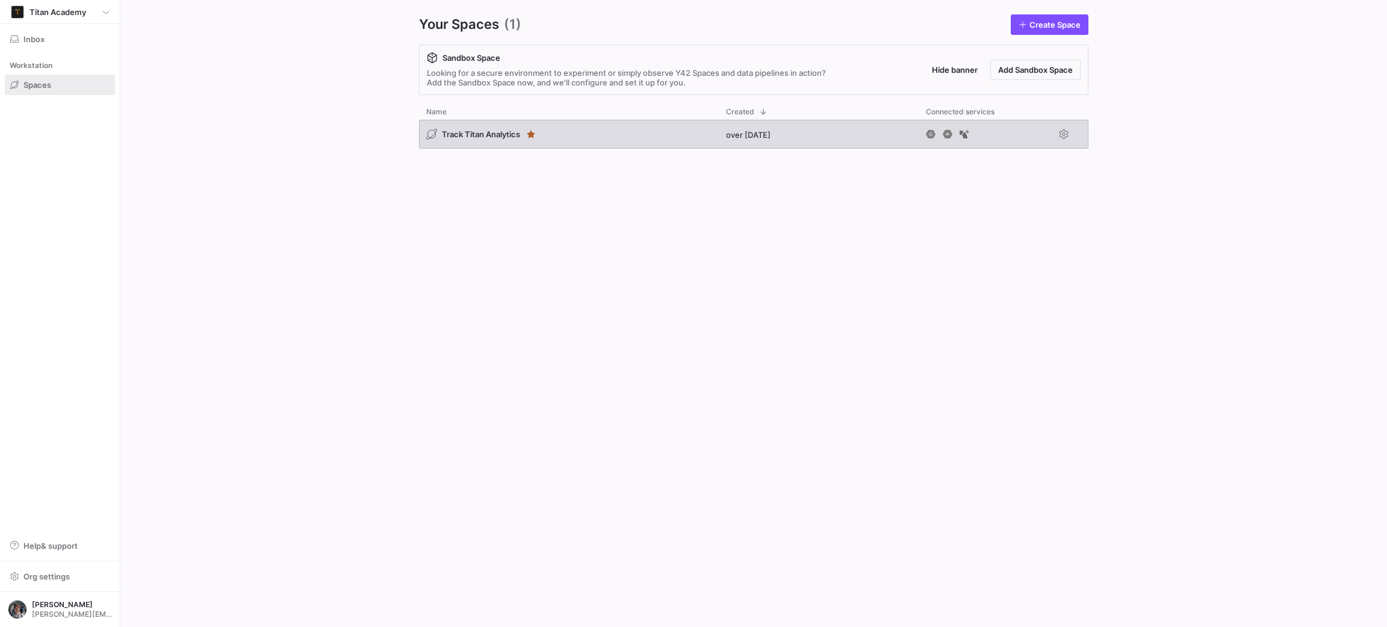
click at [511, 144] on div "Track Titan Analytics" at bounding box center [569, 134] width 300 height 29
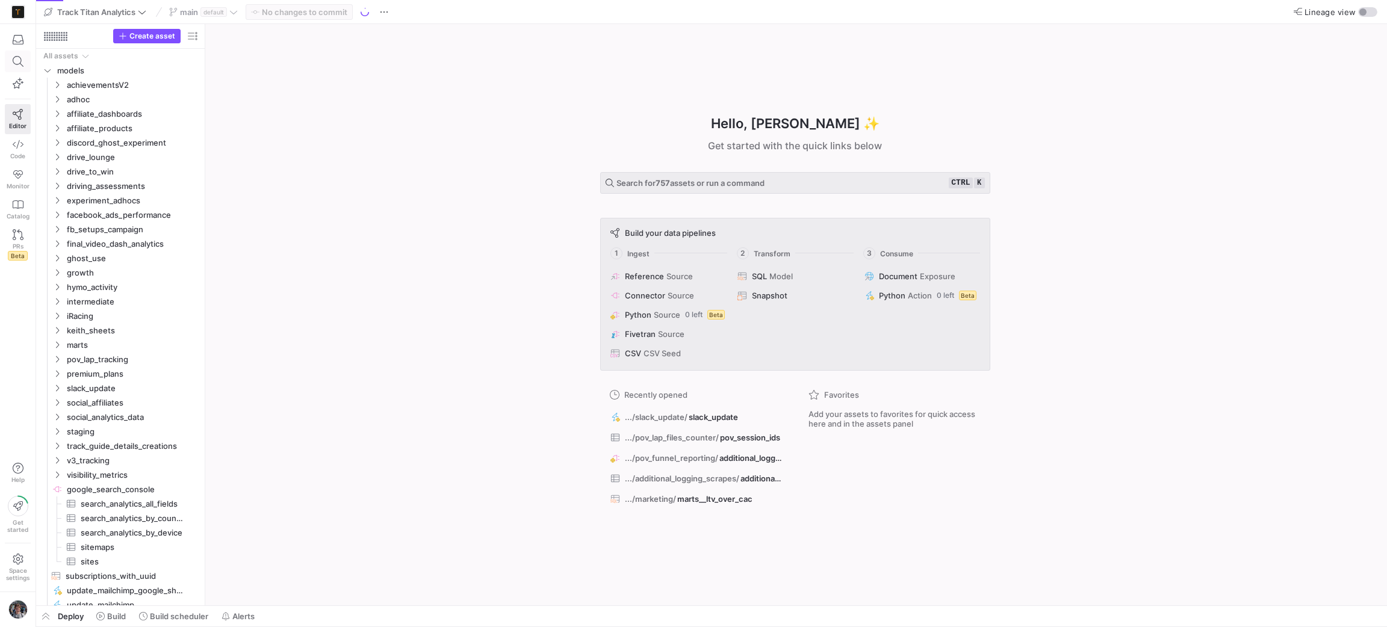
click at [13, 60] on icon at bounding box center [18, 61] width 11 height 11
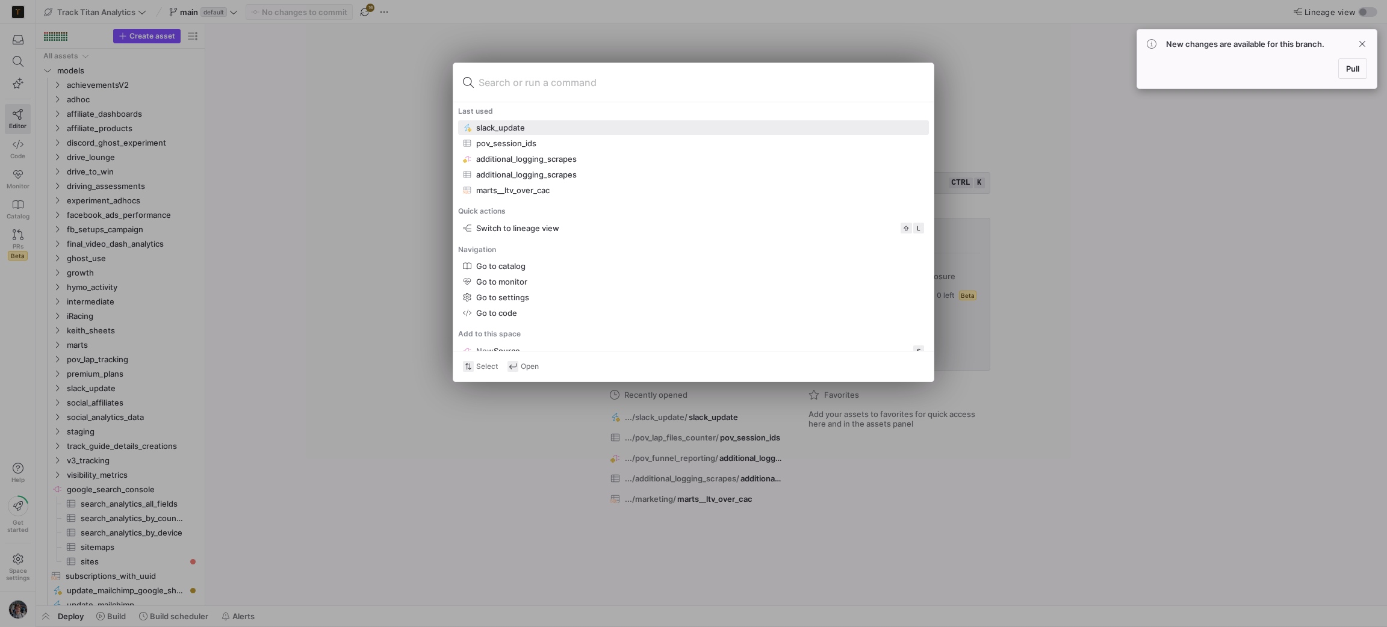
click at [569, 42] on div at bounding box center [693, 313] width 1387 height 627
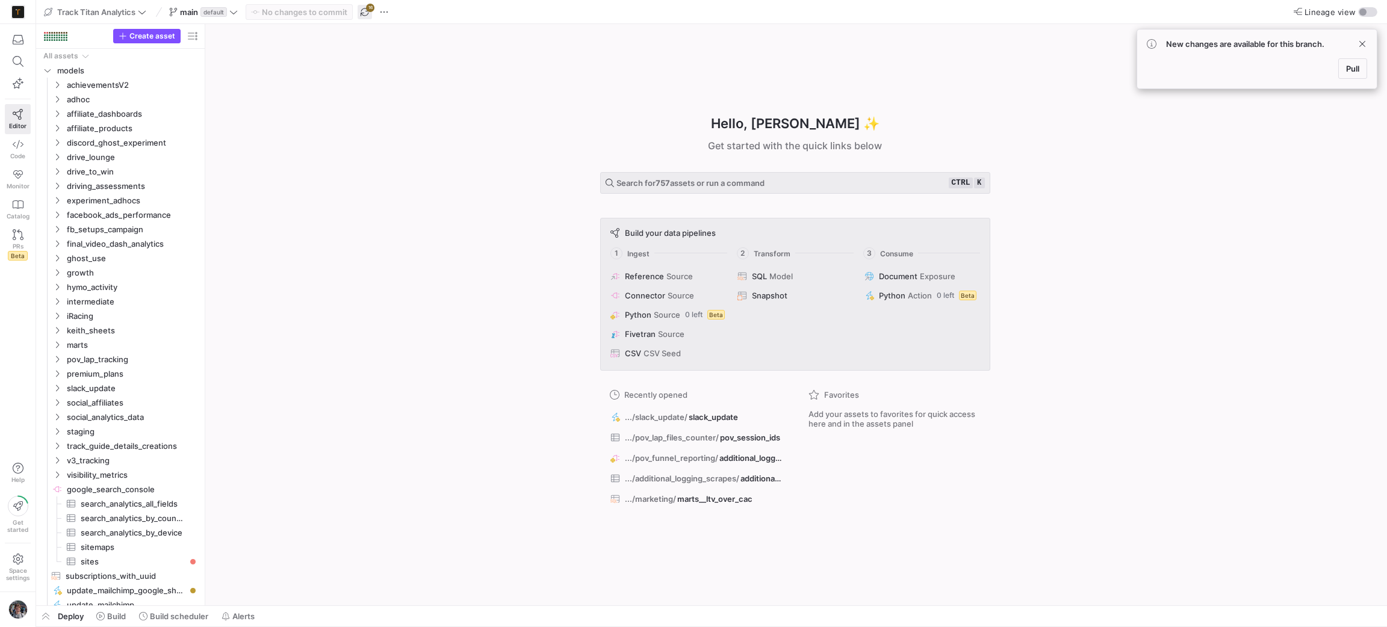
click at [367, 13] on span "button" at bounding box center [364, 12] width 14 height 14
click at [25, 63] on span at bounding box center [17, 61] width 25 height 20
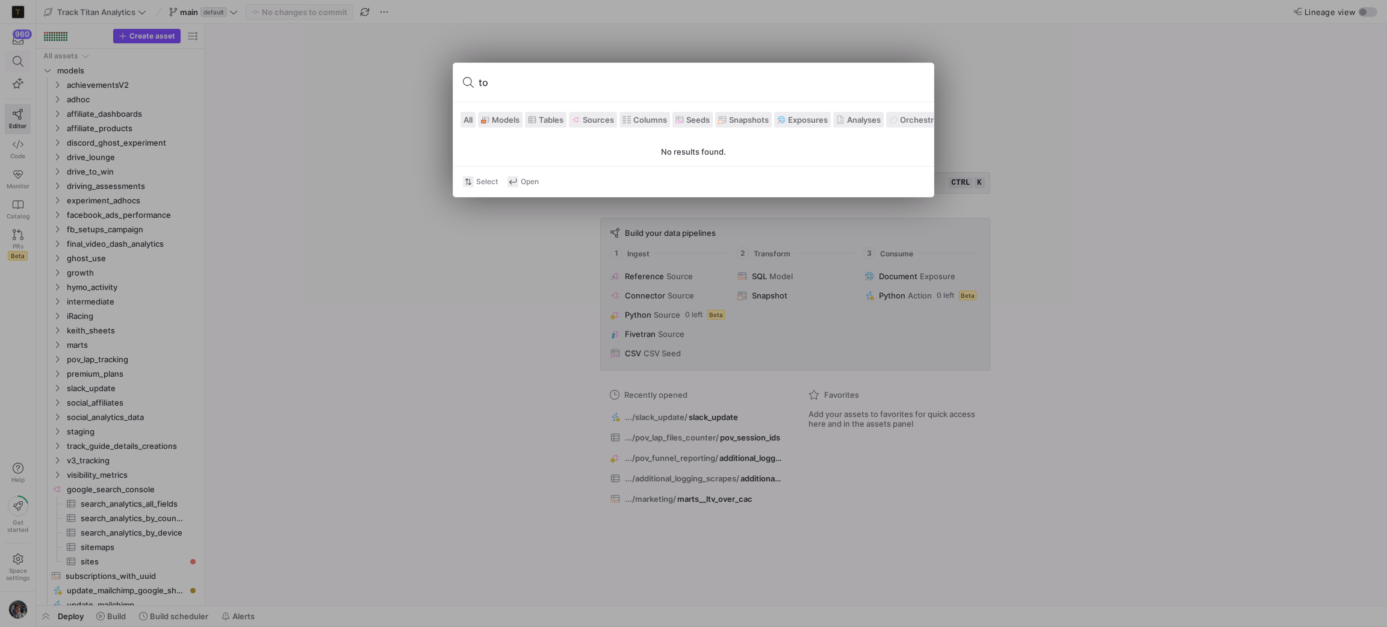
type input "t"
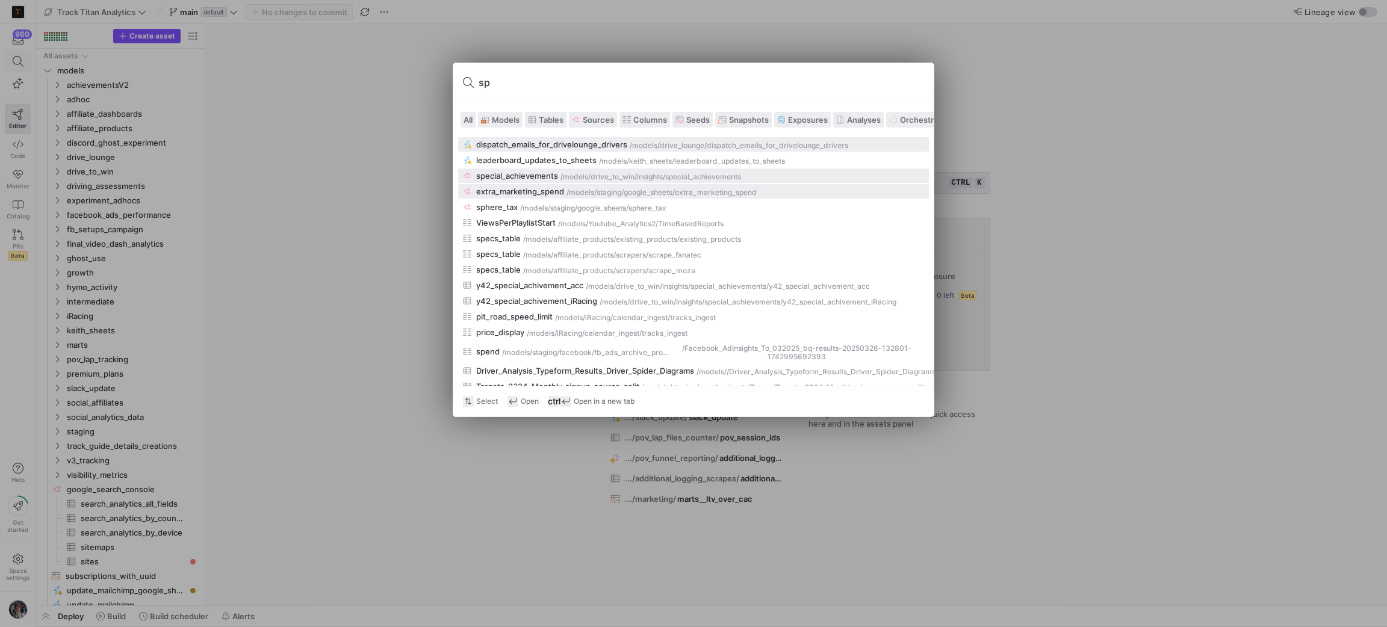
type input "s"
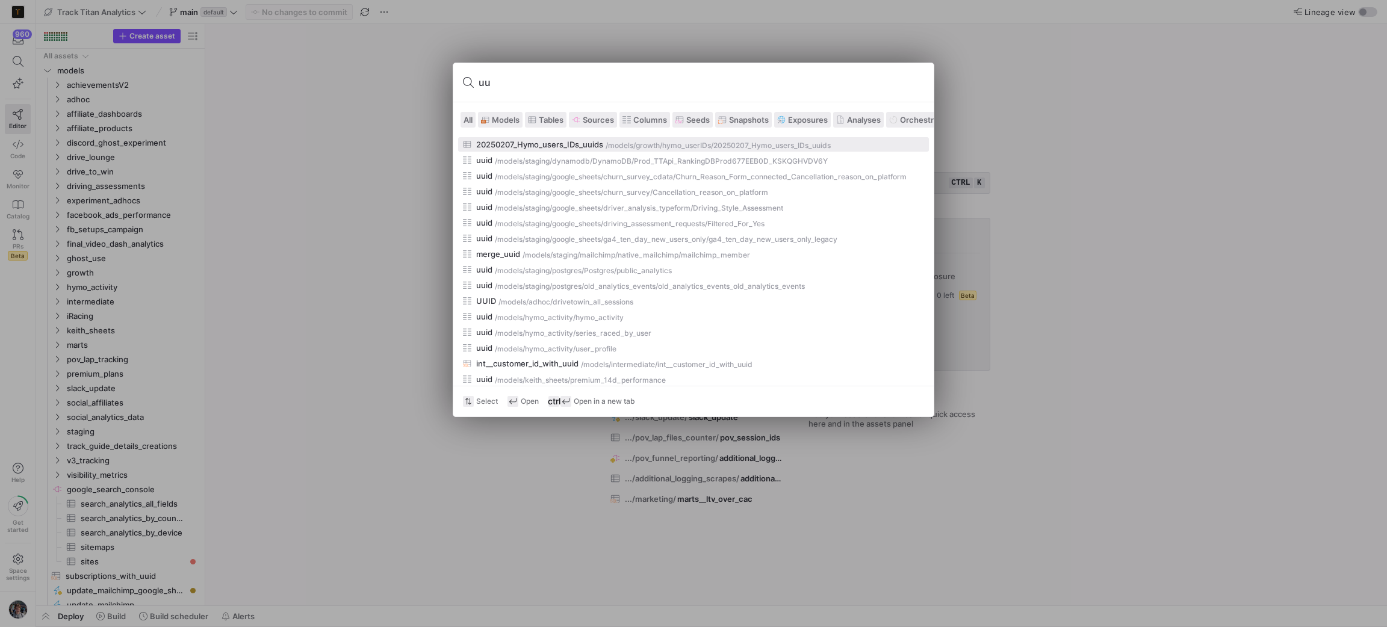
type input "u"
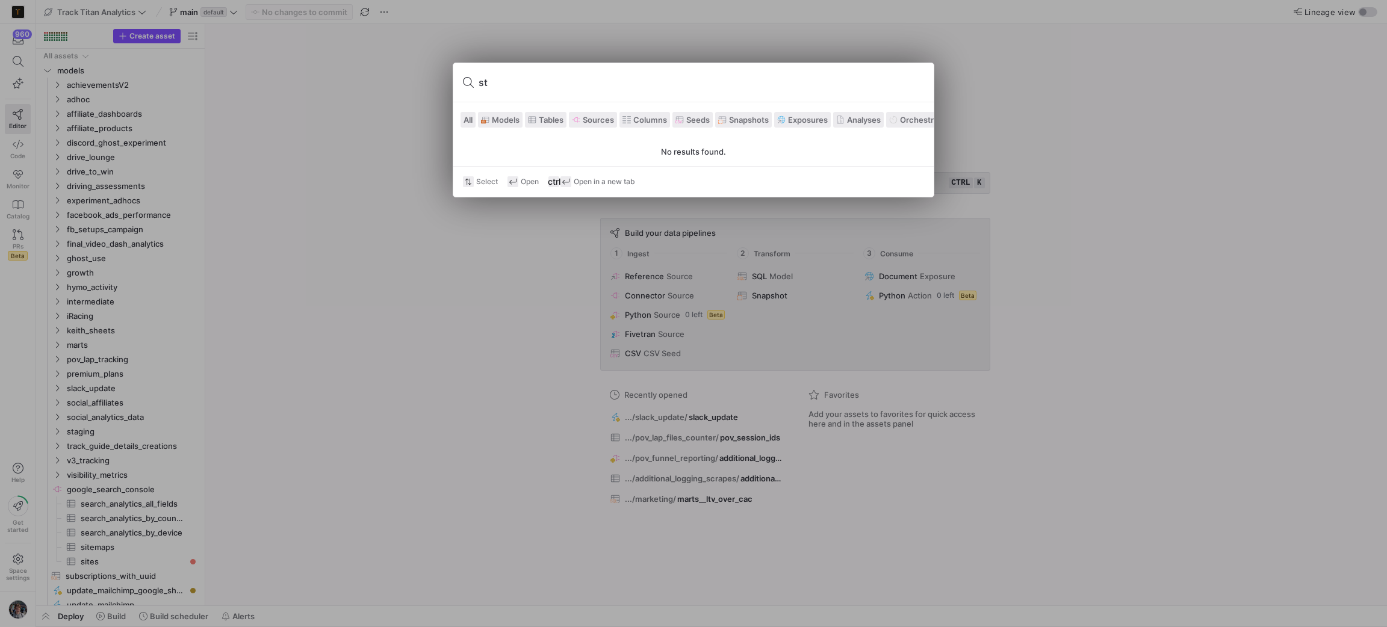
type input "s"
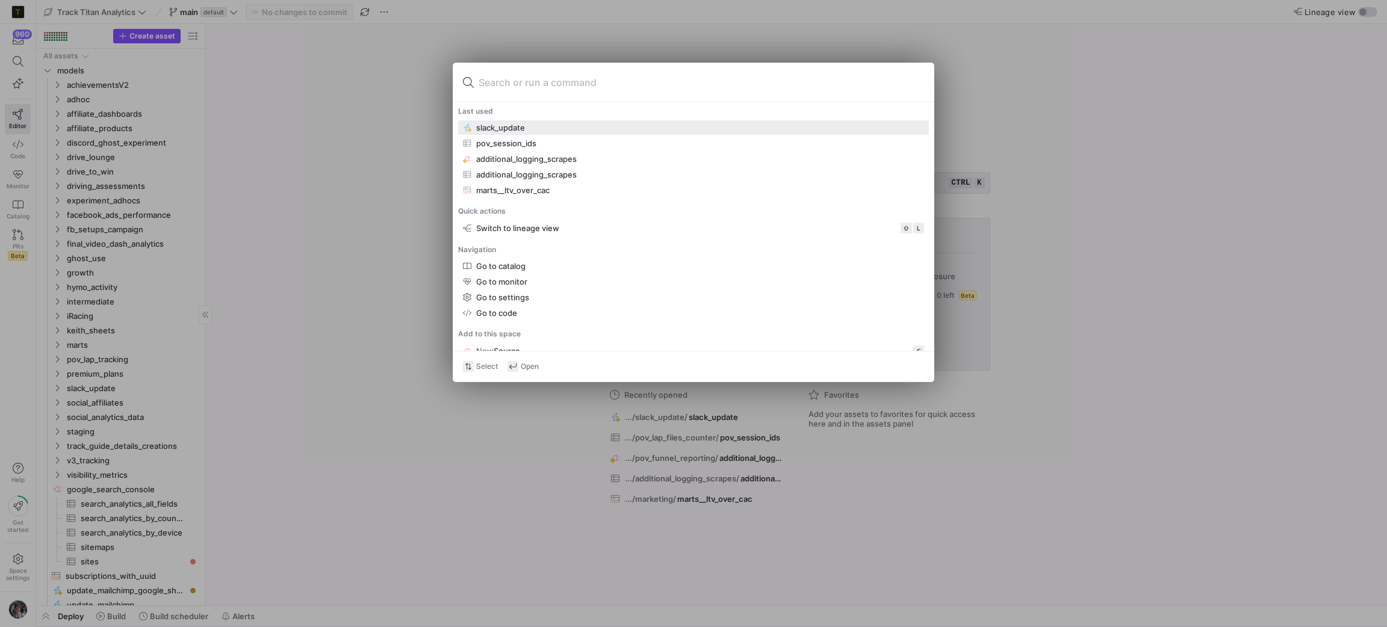
drag, startPoint x: 240, startPoint y: 289, endPoint x: 199, endPoint y: 271, distance: 44.7
click at [240, 289] on div at bounding box center [693, 313] width 1387 height 627
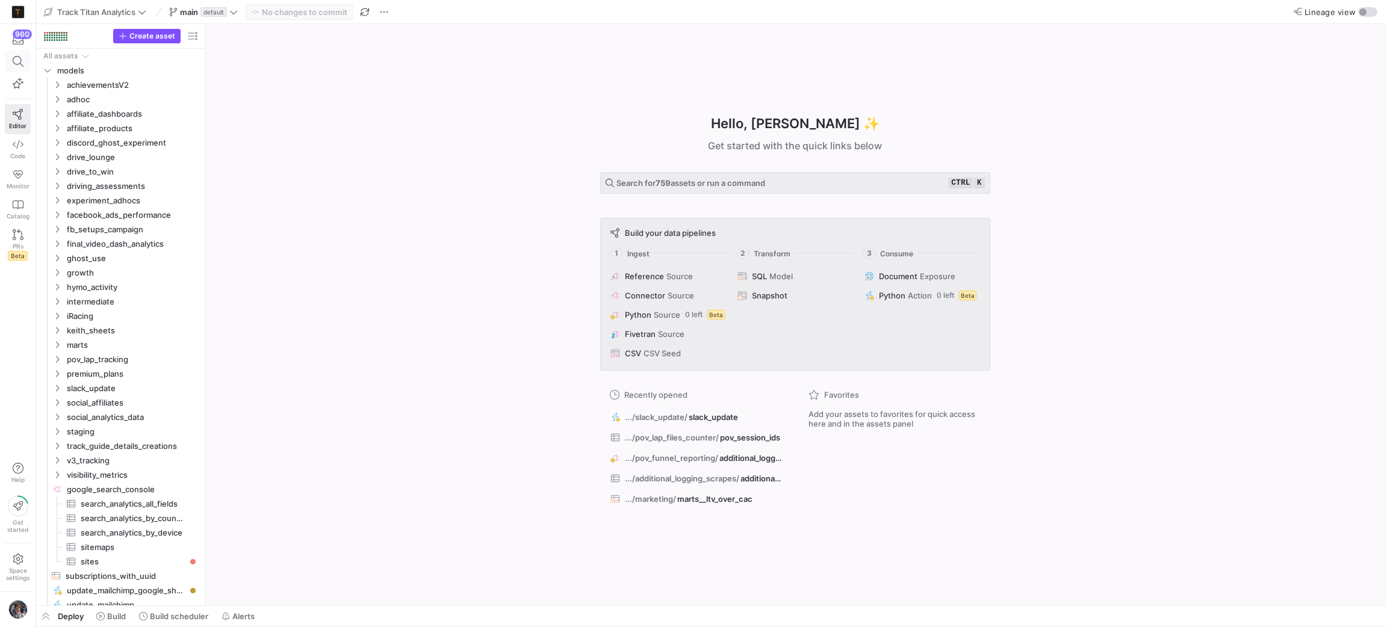
click at [10, 60] on span at bounding box center [17, 61] width 15 height 11
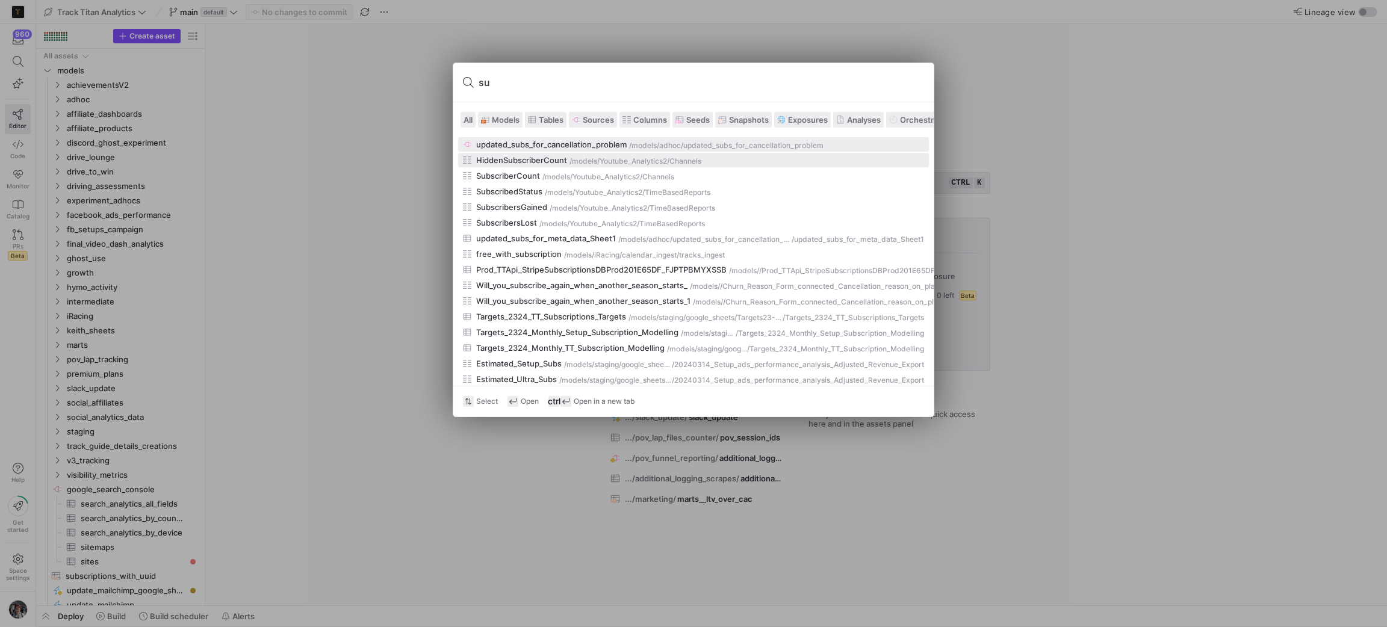
type input "s"
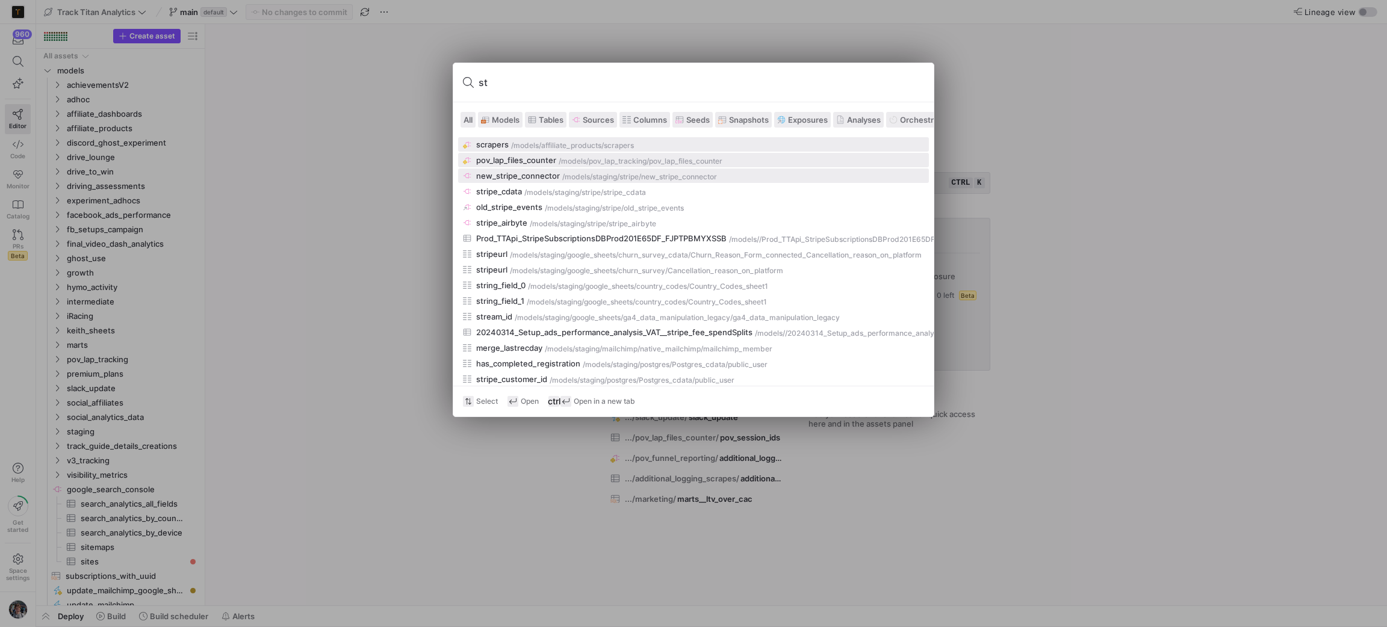
type input "s"
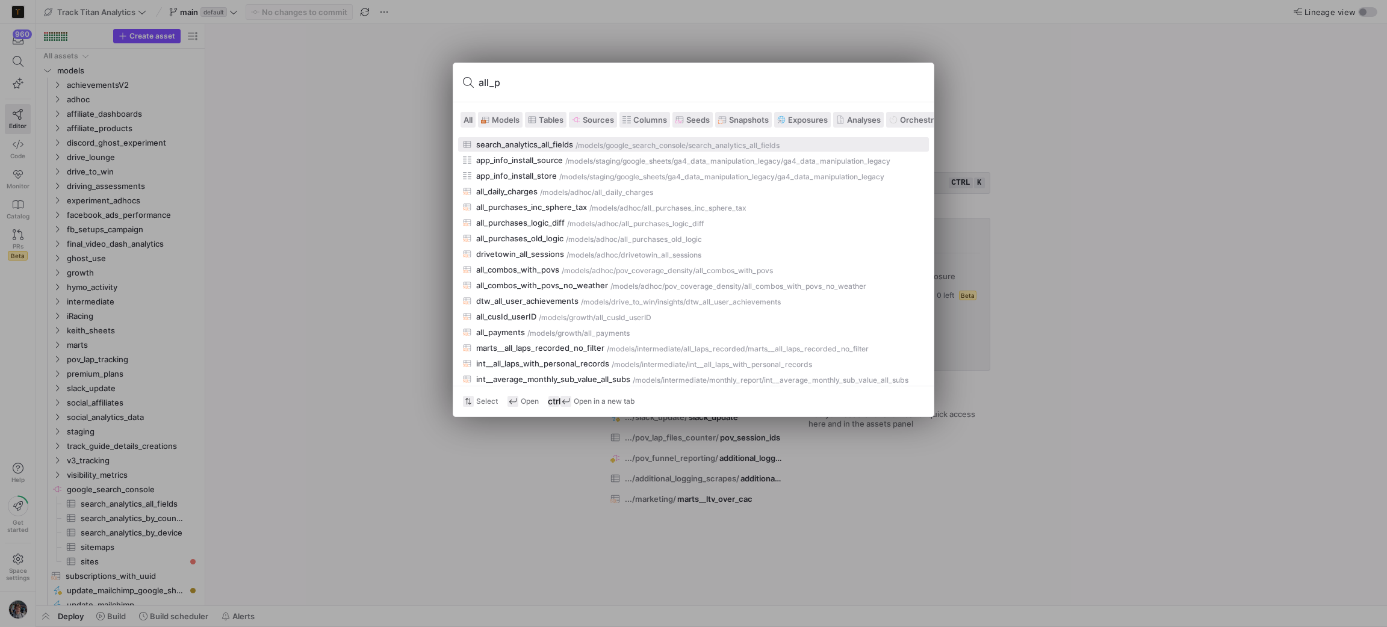
type input "all_pu"
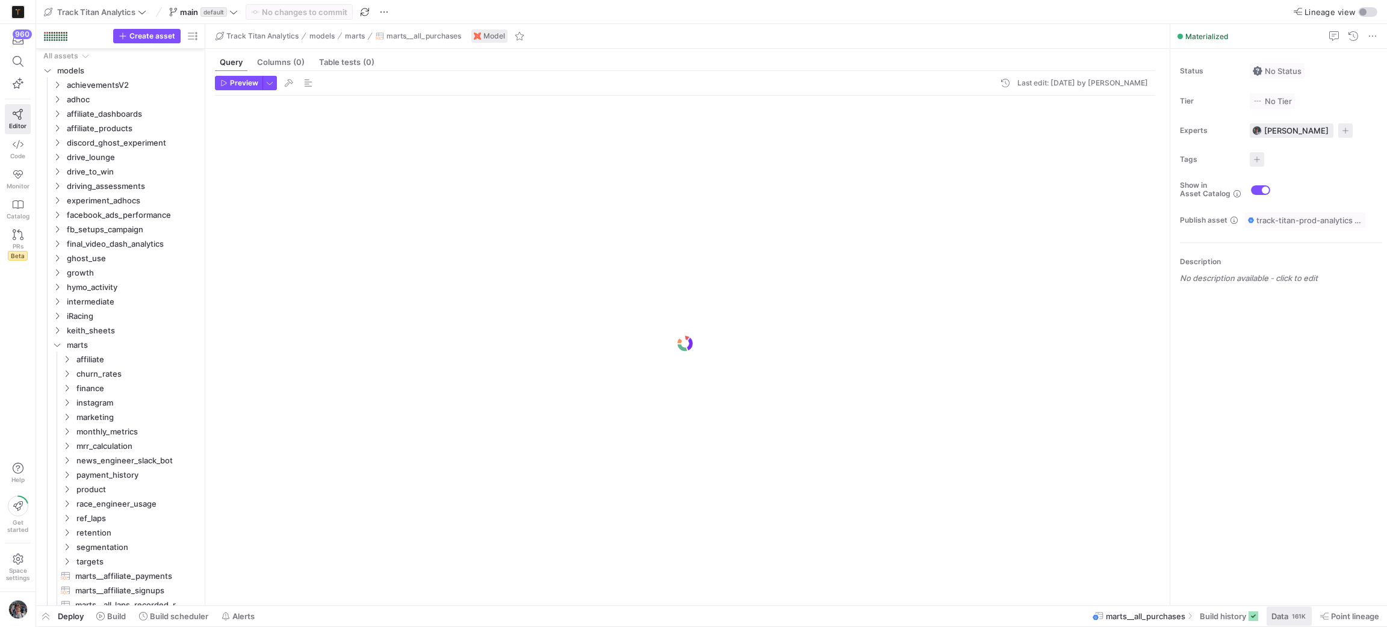
scroll to position [35, 0]
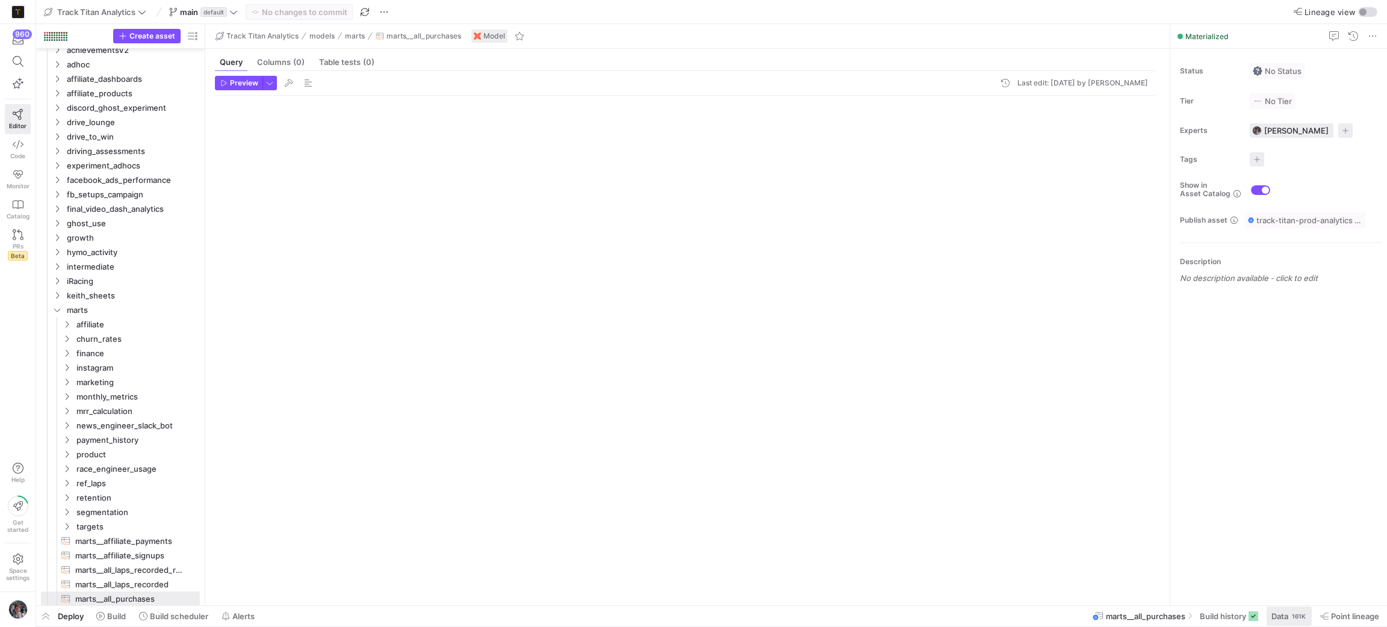
click at [1298, 616] on div "161K" at bounding box center [1298, 616] width 16 height 10
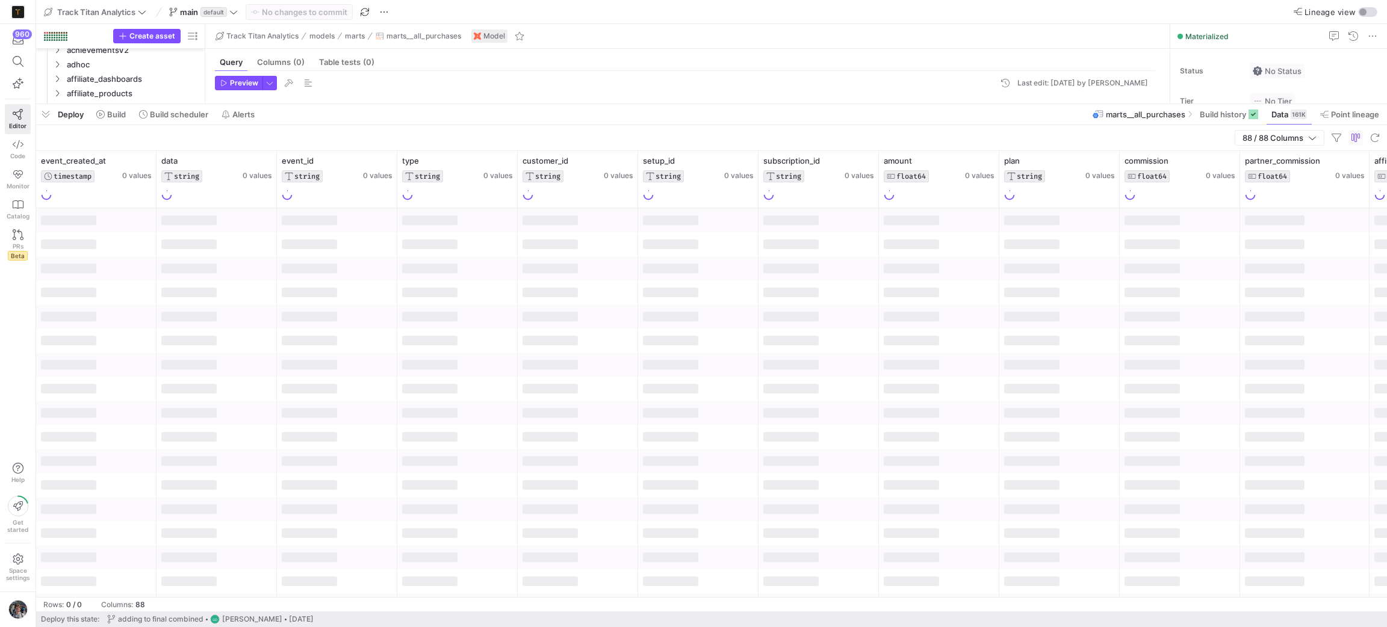
drag, startPoint x: 850, startPoint y: 406, endPoint x: 747, endPoint y: 103, distance: 320.3
click at [747, 103] on div at bounding box center [711, 104] width 1350 height 5
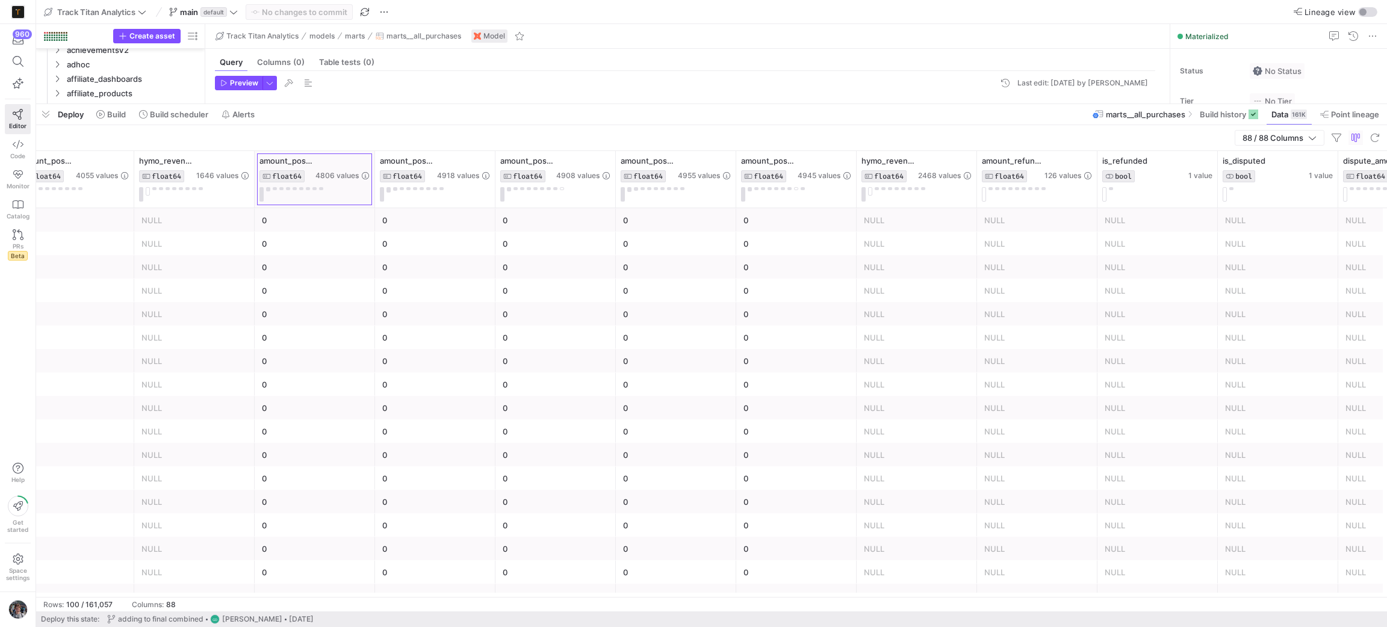
click at [373, 159] on div at bounding box center [374, 179] width 5 height 57
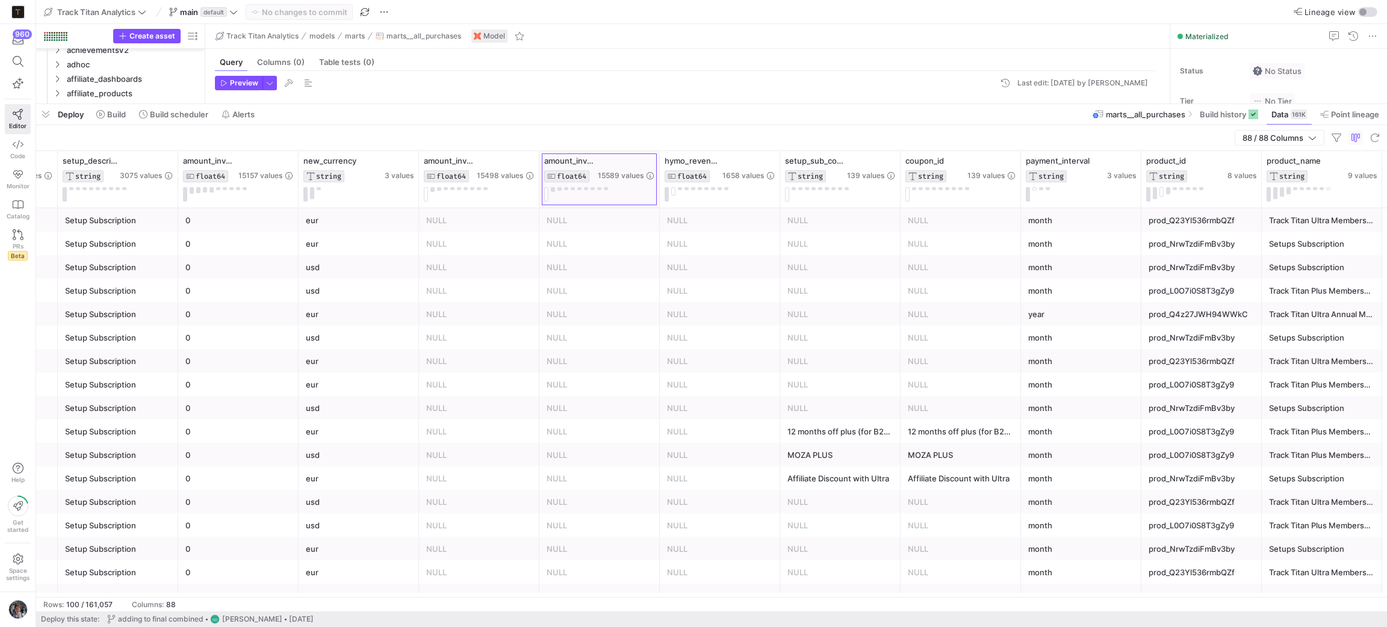
click at [658, 171] on div at bounding box center [659, 179] width 5 height 57
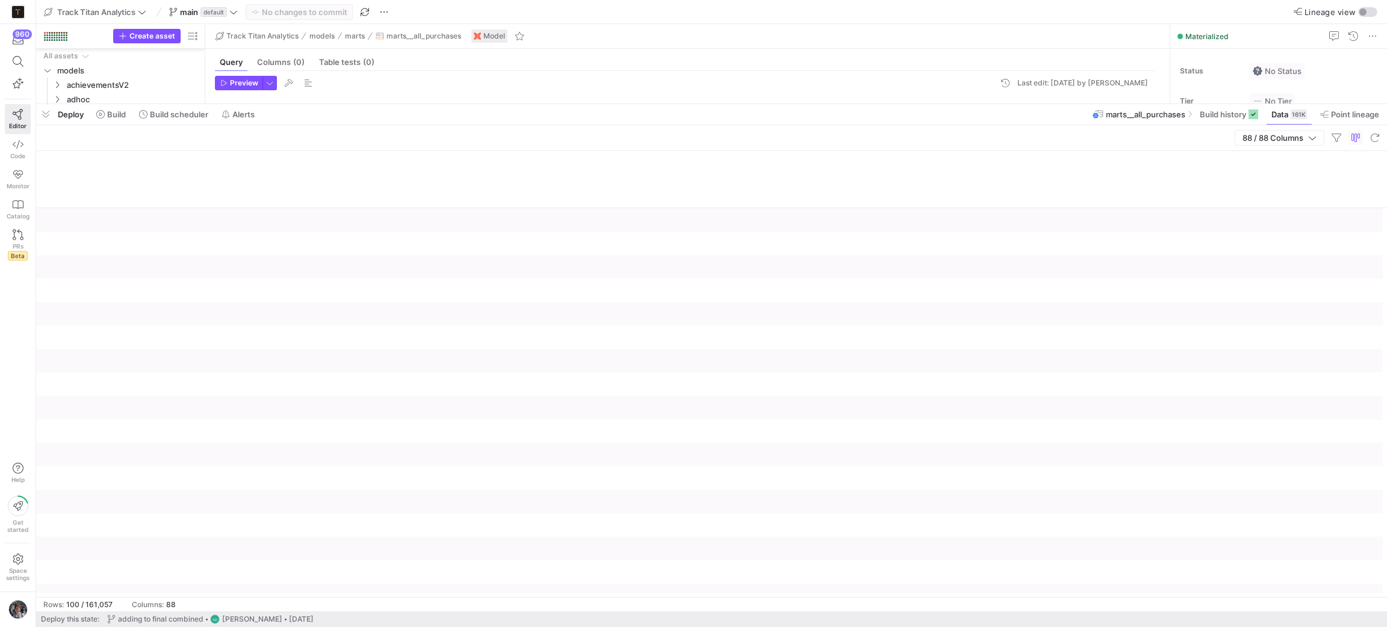
scroll to position [0, 7763]
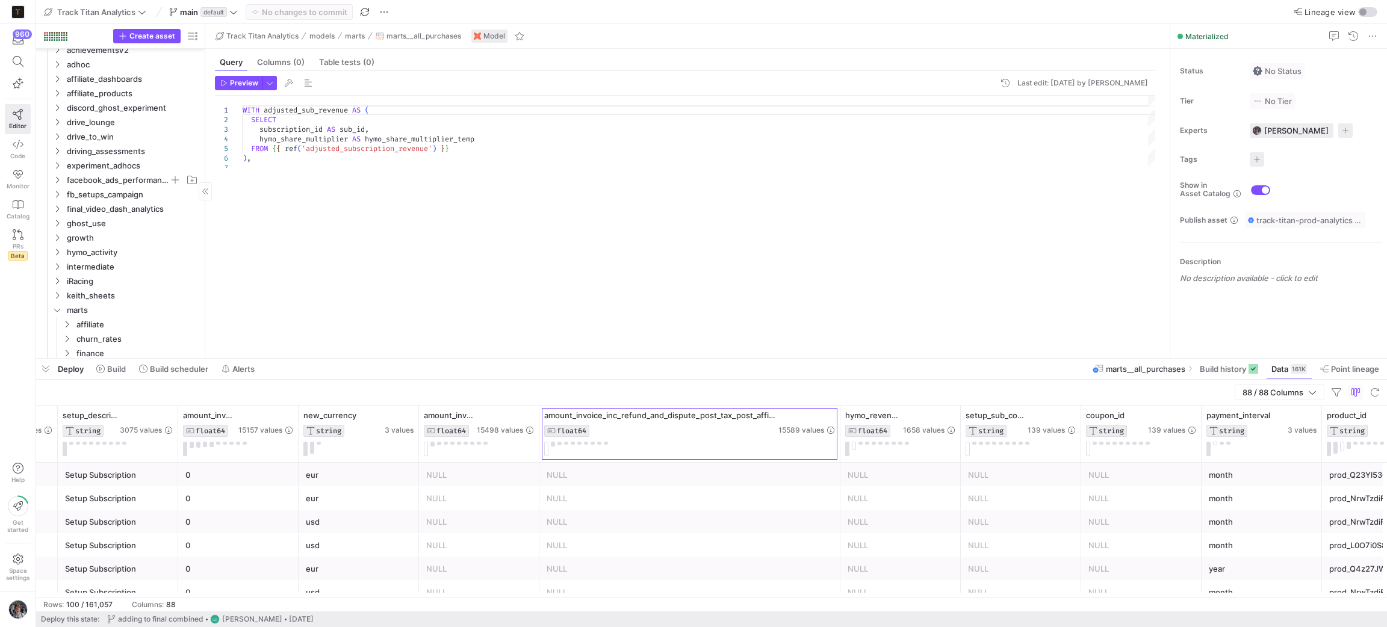
drag, startPoint x: 88, startPoint y: 102, endPoint x: 98, endPoint y: 185, distance: 83.7
click at [93, 356] on div at bounding box center [711, 358] width 1350 height 5
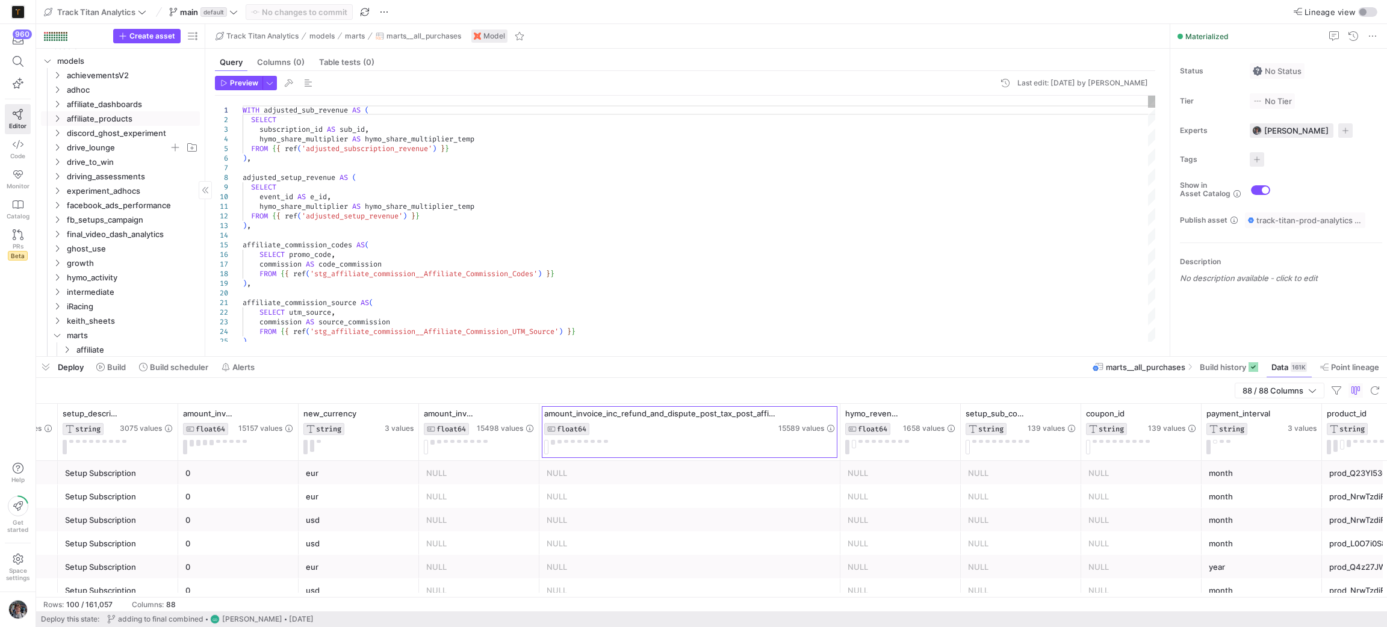
scroll to position [0, 0]
click at [104, 95] on span "adhoc" at bounding box center [118, 100] width 102 height 14
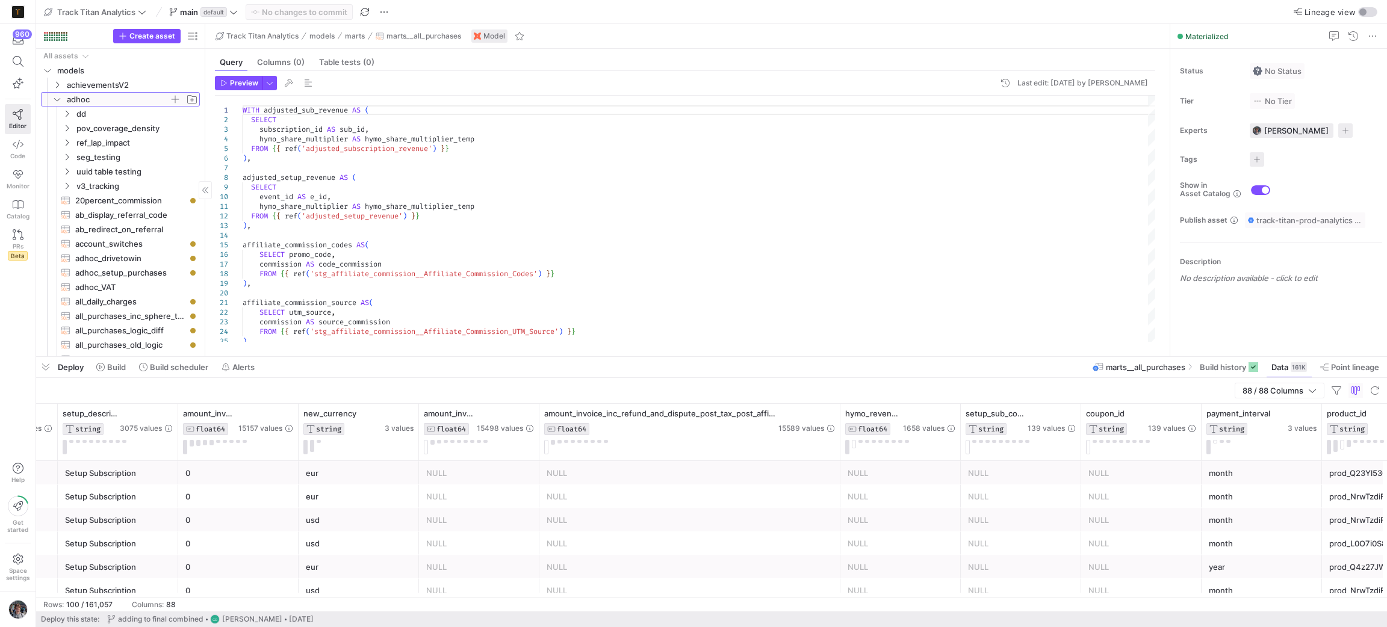
click at [104, 103] on span "adhoc" at bounding box center [118, 100] width 102 height 14
click at [116, 96] on span "adhoc" at bounding box center [118, 100] width 102 height 14
click at [114, 103] on span "adhoc" at bounding box center [118, 100] width 102 height 14
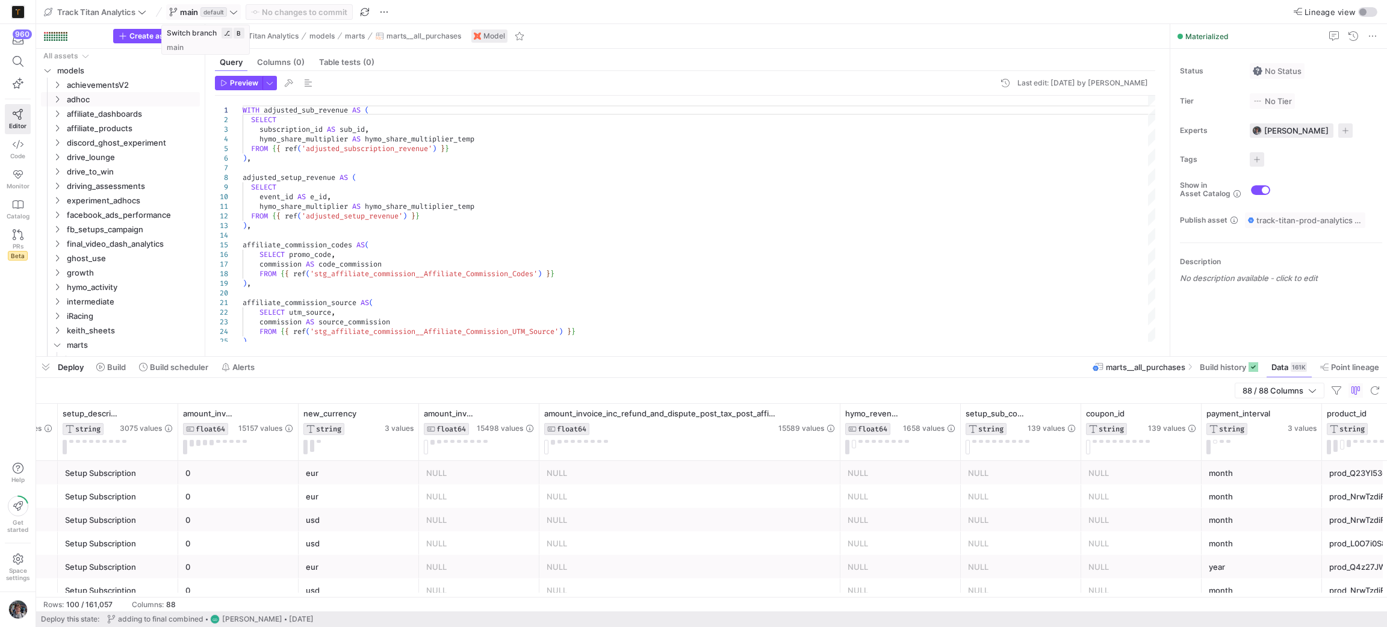
click at [238, 13] on icon at bounding box center [233, 12] width 8 height 8
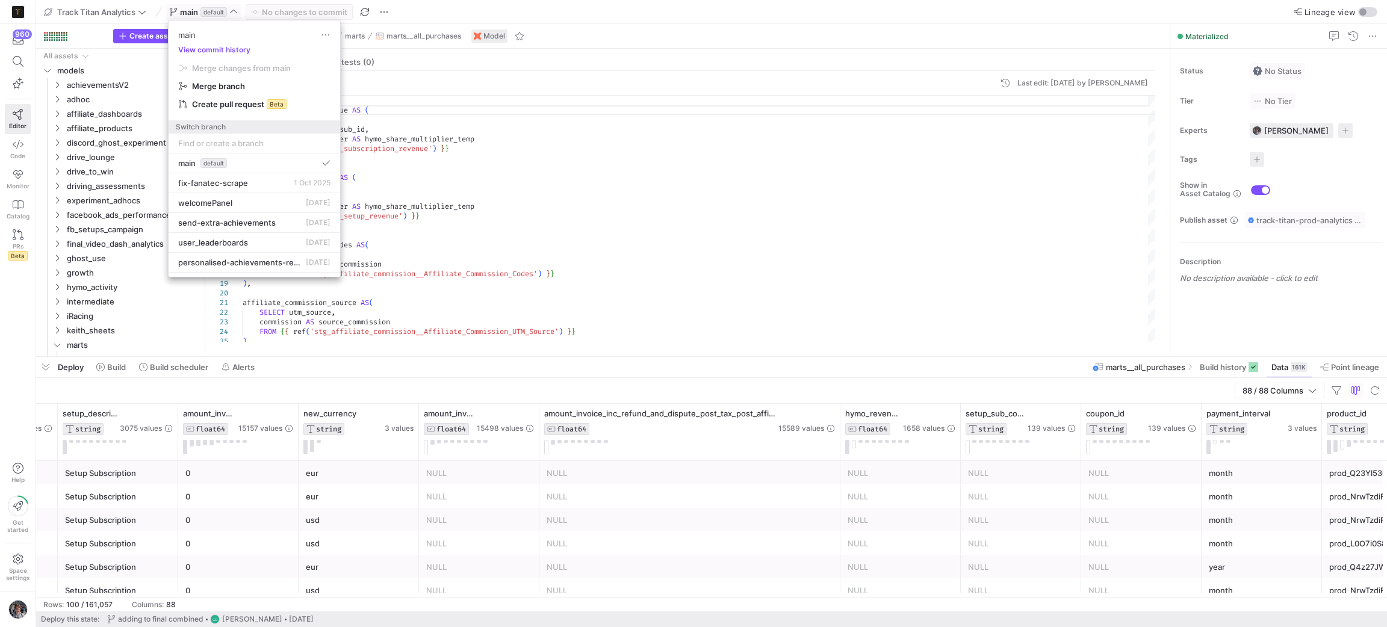
click at [239, 13] on div at bounding box center [693, 313] width 1387 height 627
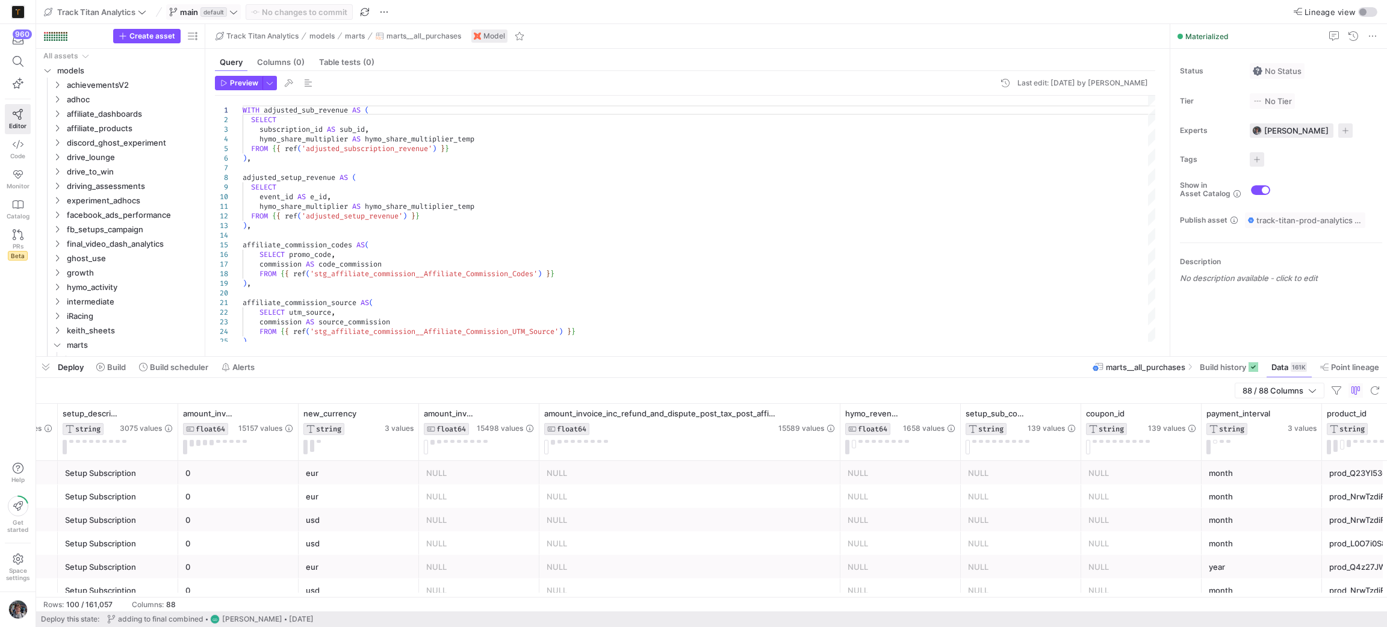
click at [238, 13] on icon at bounding box center [233, 12] width 8 height 8
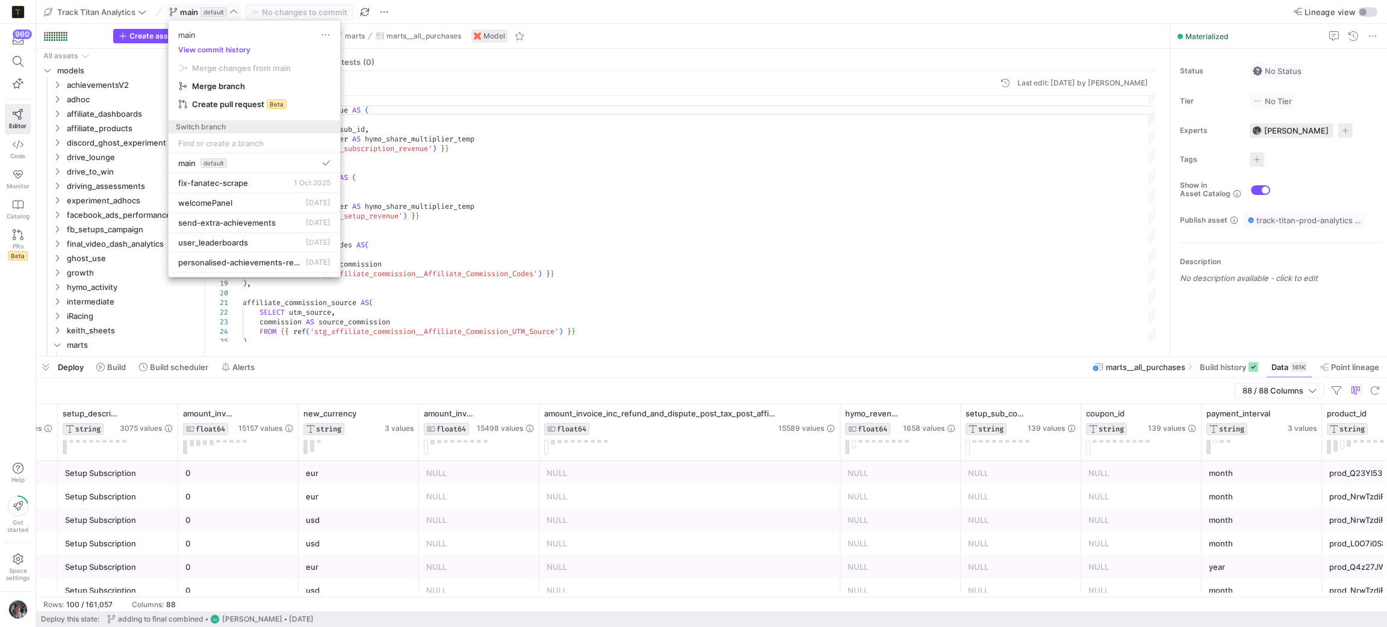
click at [239, 13] on div at bounding box center [693, 313] width 1387 height 627
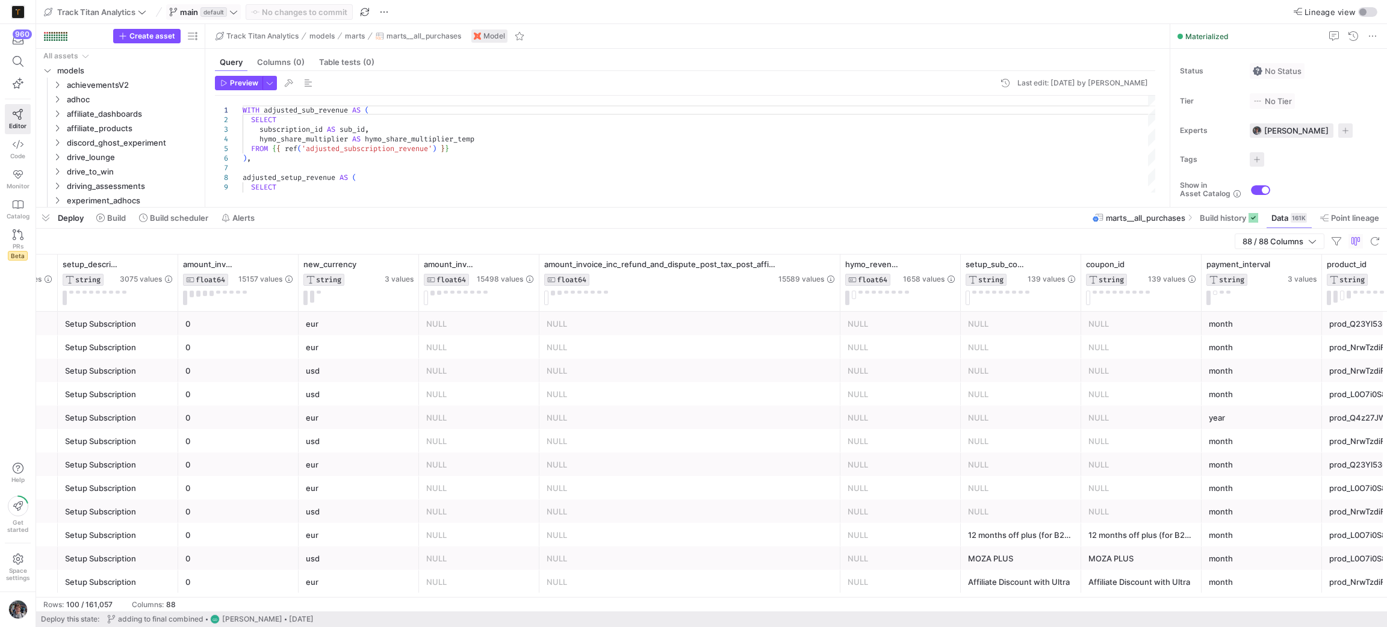
drag, startPoint x: 690, startPoint y: 357, endPoint x: 699, endPoint y: 208, distance: 149.5
click at [699, 208] on div at bounding box center [711, 207] width 1350 height 5
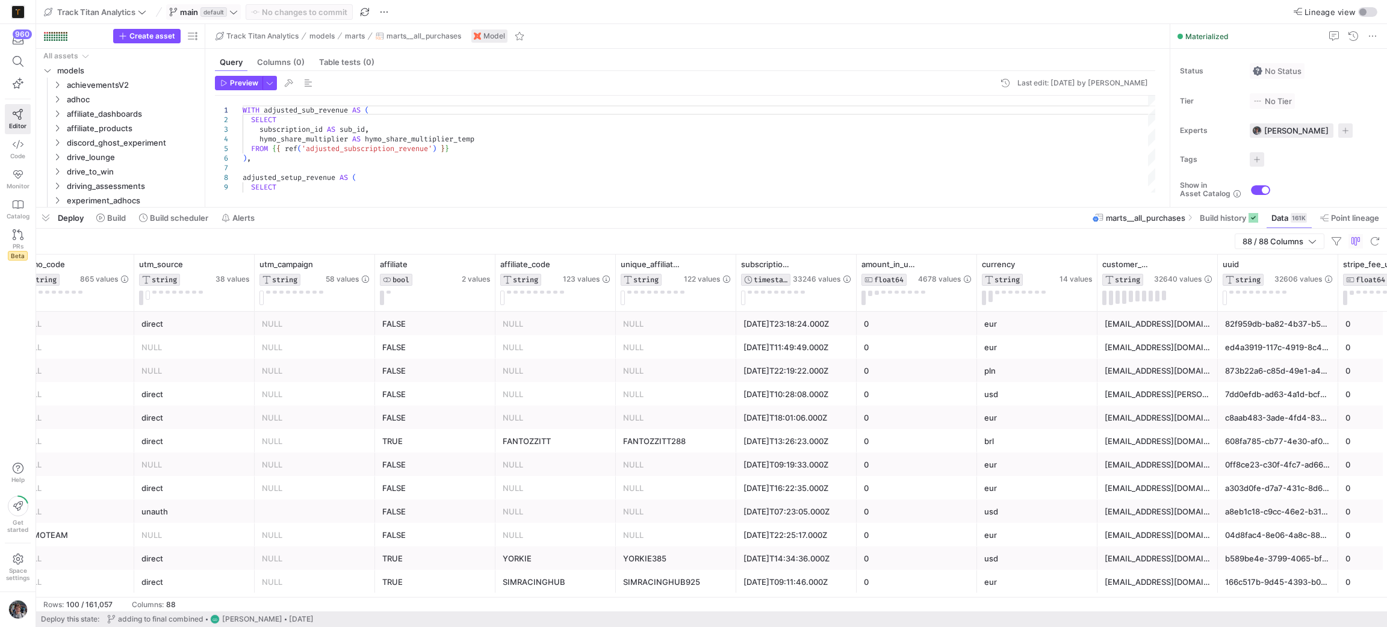
scroll to position [0, 1811]
